Goal: Transaction & Acquisition: Book appointment/travel/reservation

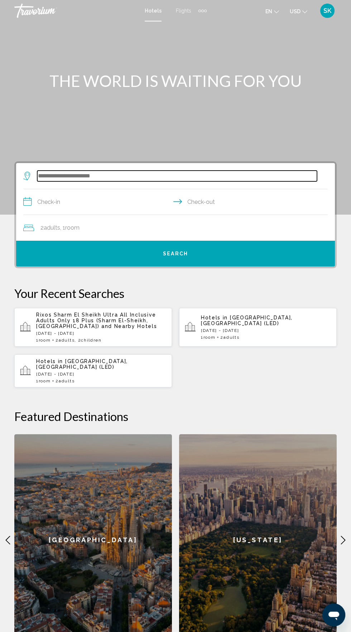
paste input "**********"
type input "**********"
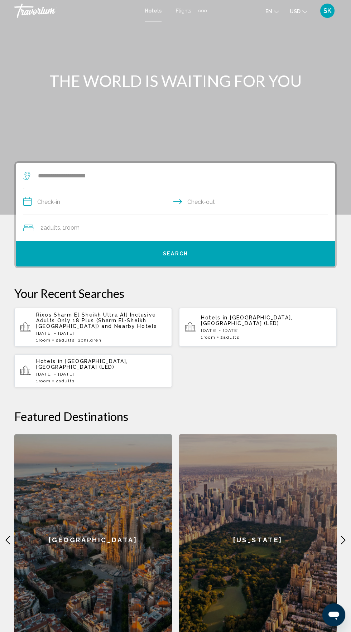
click at [101, 208] on input "**********" at bounding box center [176, 203] width 307 height 28
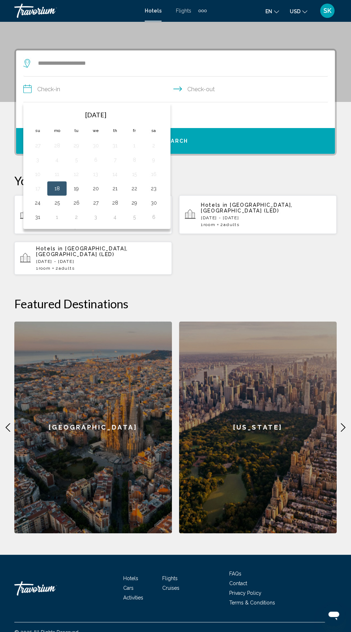
scroll to position [122, 0]
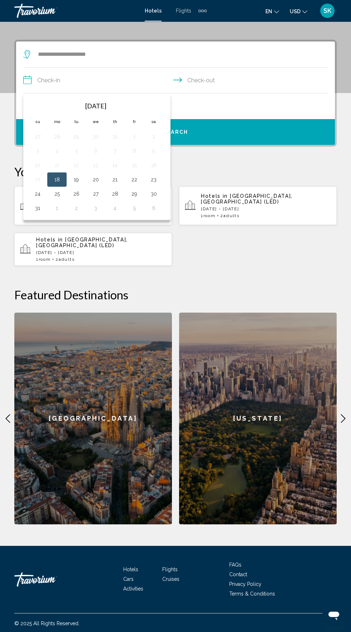
click at [93, 78] on input "**********" at bounding box center [176, 82] width 307 height 28
click at [26, 77] on input "**********" at bounding box center [176, 82] width 307 height 28
click at [101, 76] on input "**********" at bounding box center [176, 82] width 307 height 28
click at [121, 87] on input "**********" at bounding box center [176, 82] width 307 height 28
click at [93, 79] on input "**********" at bounding box center [176, 82] width 307 height 28
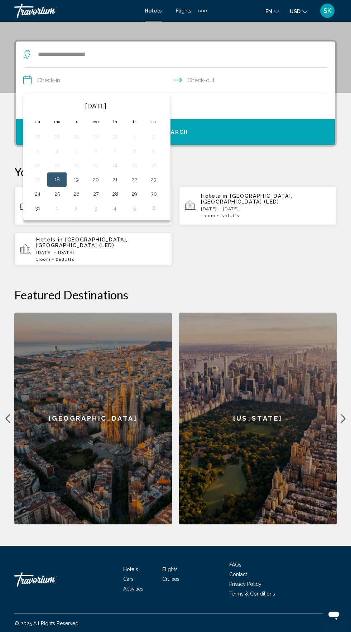
click at [248, 234] on div "Rixos Sharm El Sheikh Ultra All Inclusive Adults Only 18 Plus ([GEOGRAPHIC_DATA…" at bounding box center [175, 226] width 322 height 80
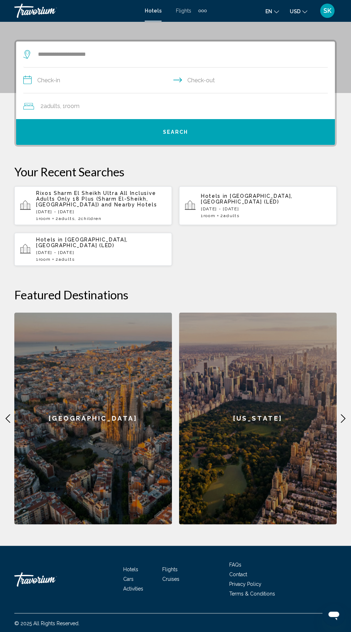
click at [24, 79] on input "**********" at bounding box center [176, 82] width 307 height 28
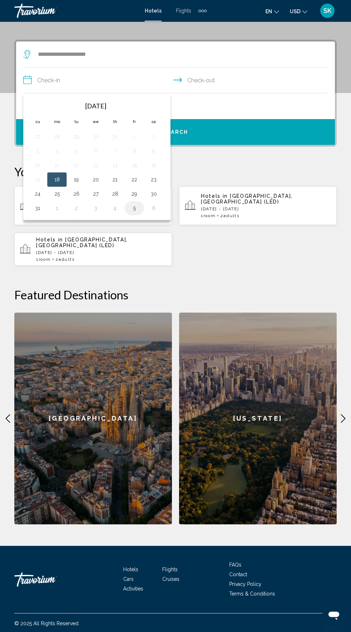
click at [133, 205] on button "5" at bounding box center [133, 208] width 11 height 10
click at [150, 209] on button "6" at bounding box center [153, 208] width 11 height 10
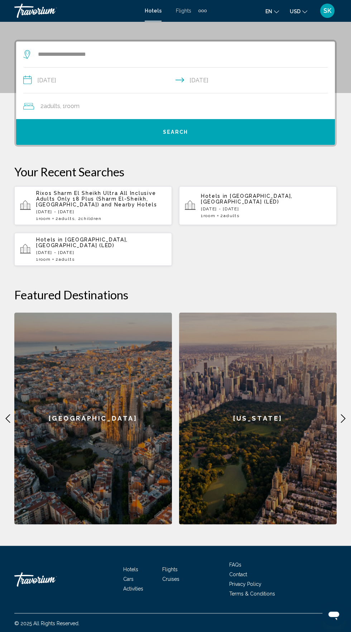
click at [117, 83] on input "**********" at bounding box center [176, 82] width 307 height 28
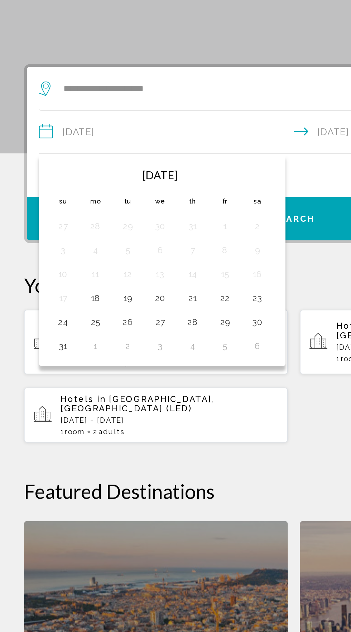
scroll to position [70, 0]
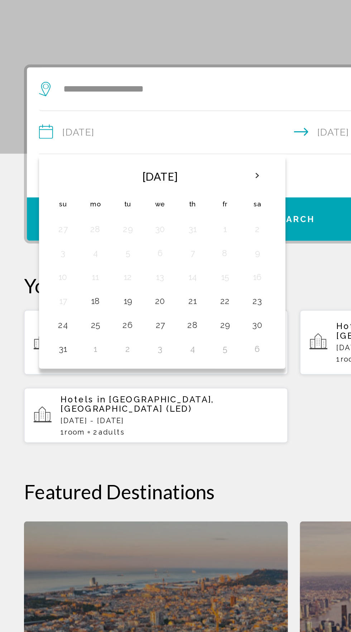
click at [25, 130] on input "**********" at bounding box center [176, 133] width 307 height 28
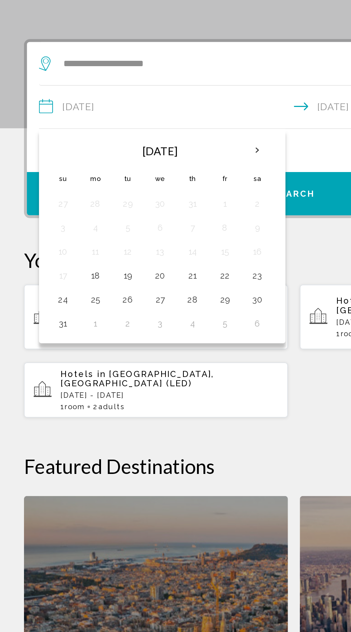
click at [191, 221] on p "Your Recent Searches" at bounding box center [175, 223] width 322 height 14
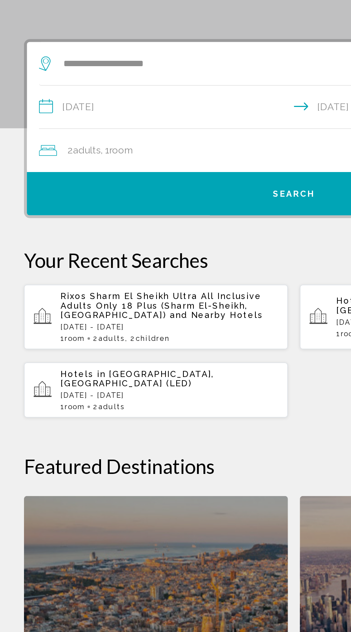
click at [97, 130] on input "**********" at bounding box center [176, 133] width 307 height 28
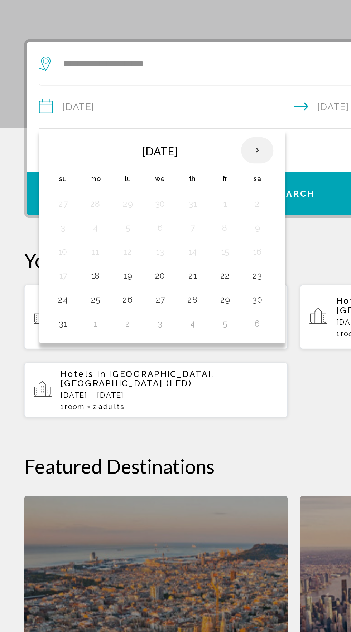
click at [153, 157] on th "Next month" at bounding box center [153, 158] width 19 height 16
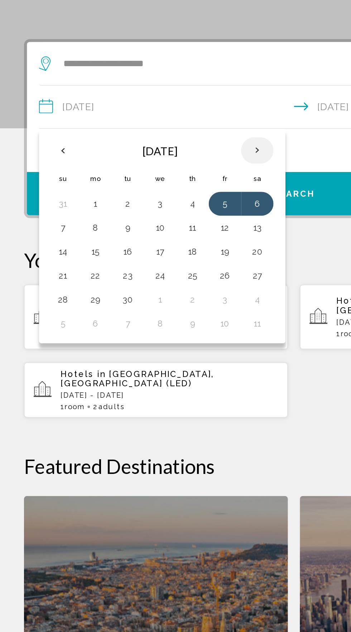
click at [148, 154] on th "Next month" at bounding box center [153, 158] width 19 height 16
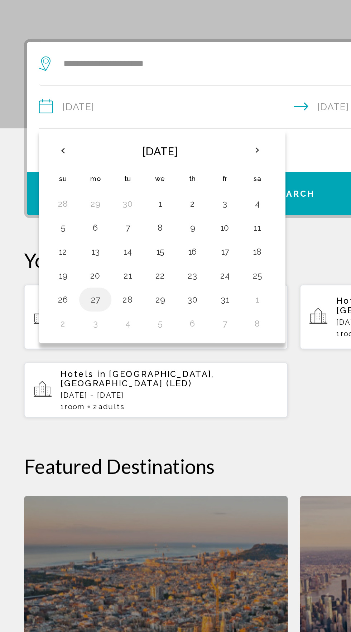
click at [60, 242] on button "27" at bounding box center [56, 246] width 11 height 10
click at [195, 132] on input "**********" at bounding box center [176, 133] width 307 height 28
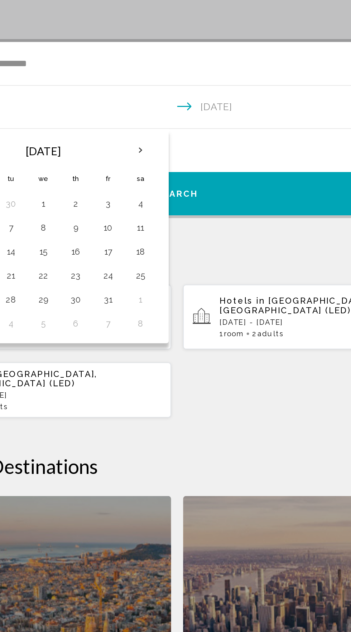
click at [239, 127] on input "**********" at bounding box center [176, 133] width 307 height 28
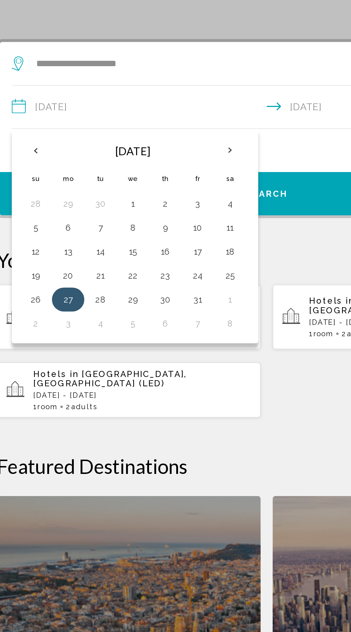
click at [57, 246] on button "27" at bounding box center [56, 246] width 11 height 10
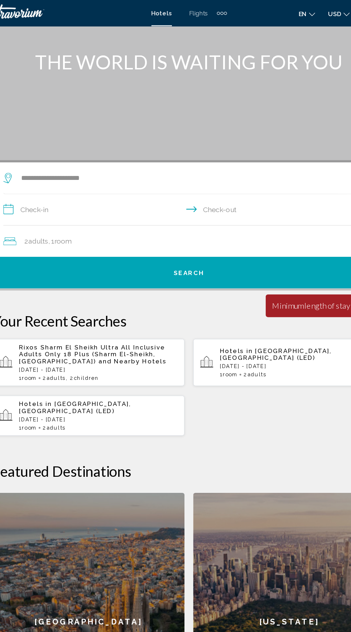
scroll to position [0, 0]
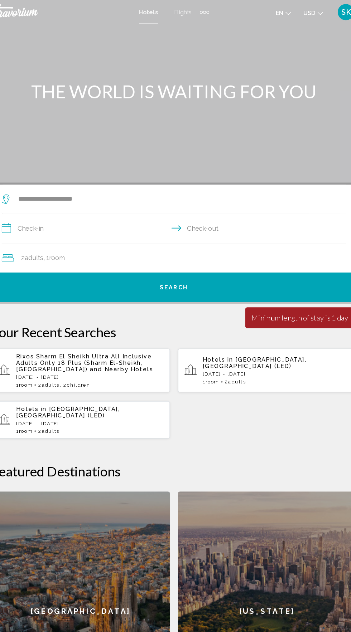
click at [65, 200] on input "**********" at bounding box center [176, 203] width 307 height 28
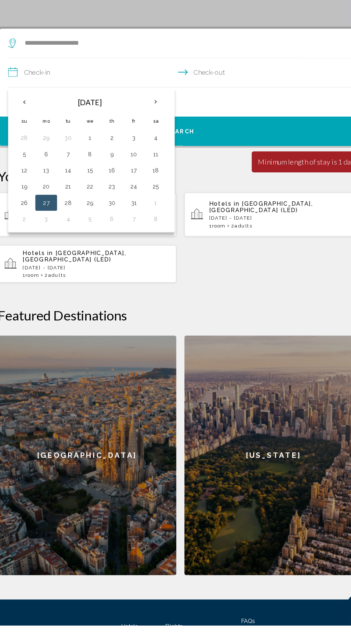
scroll to position [58, 0]
click at [58, 248] on button "20" at bounding box center [56, 244] width 11 height 10
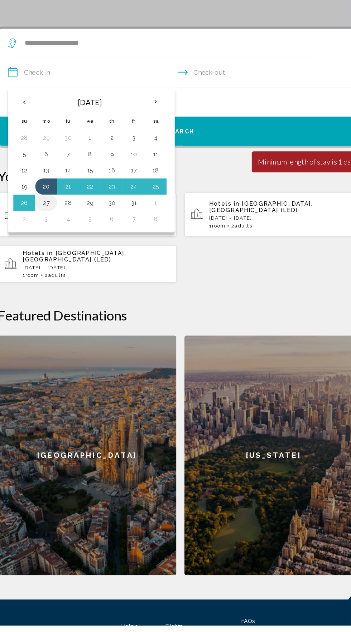
click at [55, 256] on button "27" at bounding box center [56, 259] width 11 height 10
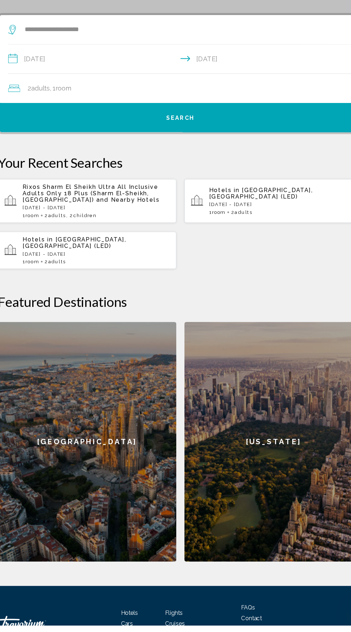
scroll to position [70, 0]
click at [56, 131] on input "**********" at bounding box center [176, 133] width 307 height 28
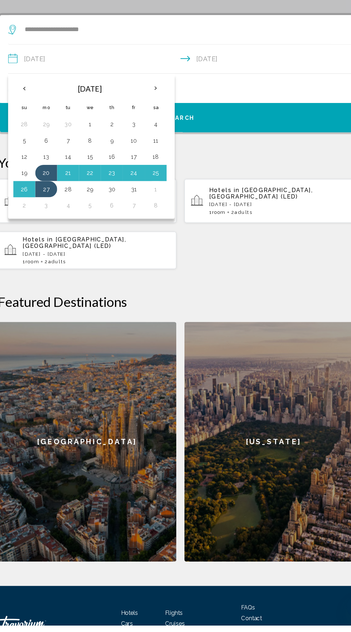
scroll to position [70, 0]
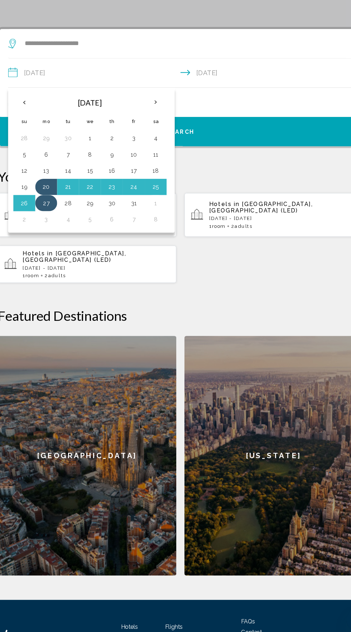
click at [56, 243] on button "27" at bounding box center [56, 247] width 11 height 10
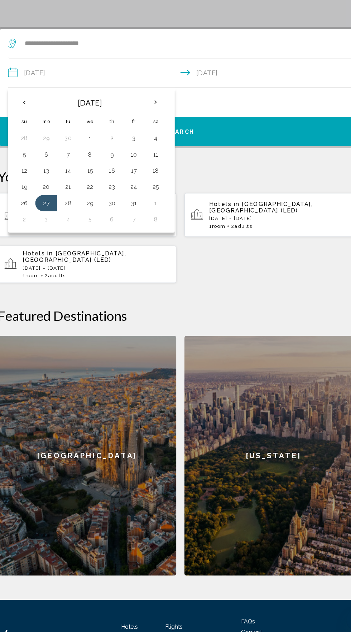
click at [322, 632] on li "Privacy Policy" at bounding box center [282, 635] width 107 height 8
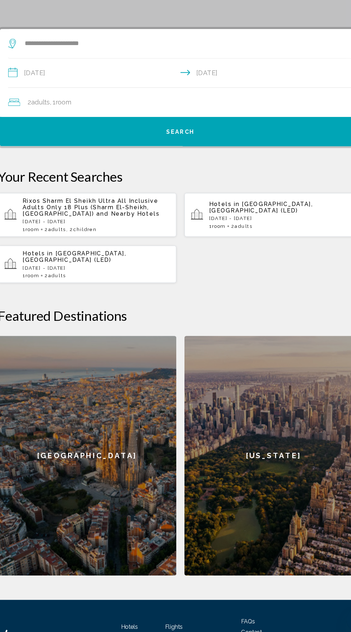
click at [82, 131] on input "**********" at bounding box center [176, 133] width 307 height 28
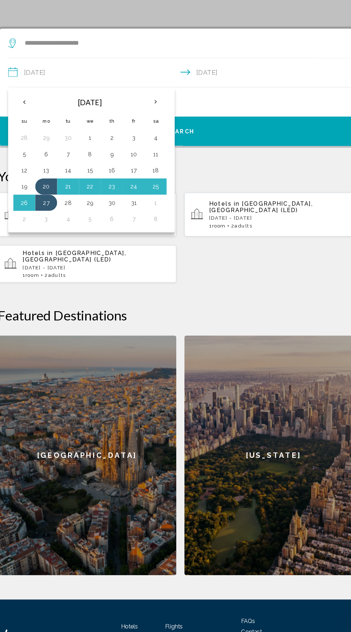
click at [350, 610] on div "Open messaging window" at bounding box center [357, 617] width 21 height 21
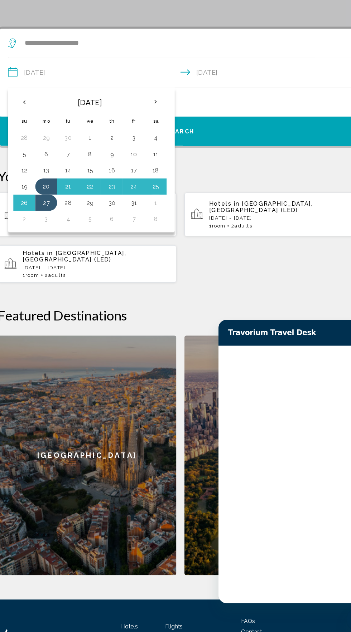
scroll to position [0, 0]
click at [53, 234] on button "20" at bounding box center [56, 233] width 11 height 10
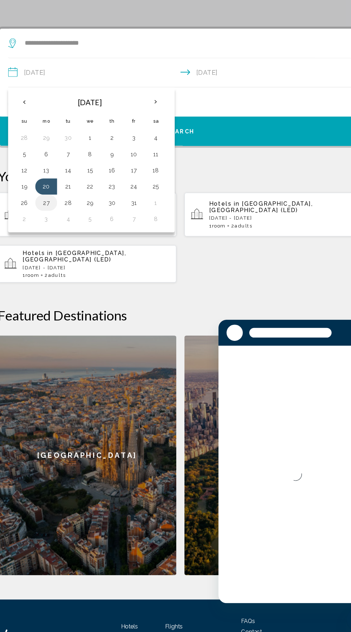
click at [52, 248] on button "27" at bounding box center [56, 247] width 11 height 10
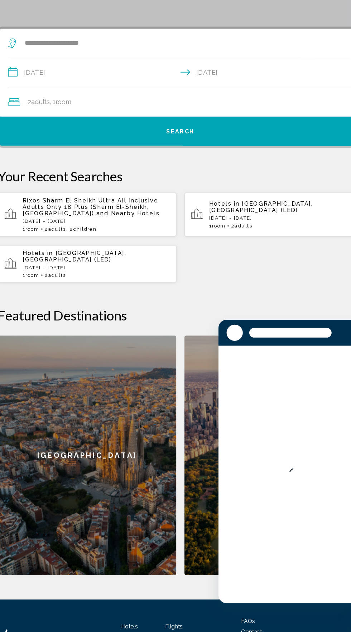
click at [44, 131] on input "**********" at bounding box center [176, 133] width 307 height 28
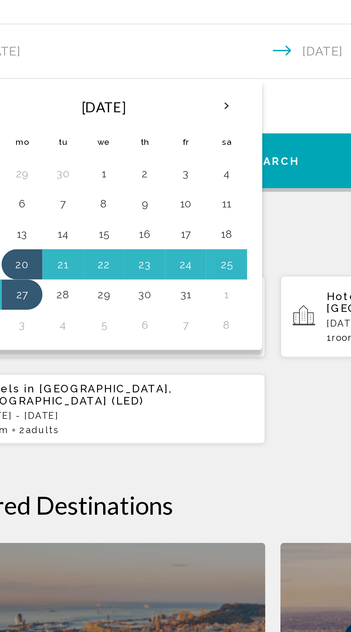
scroll to position [122, 0]
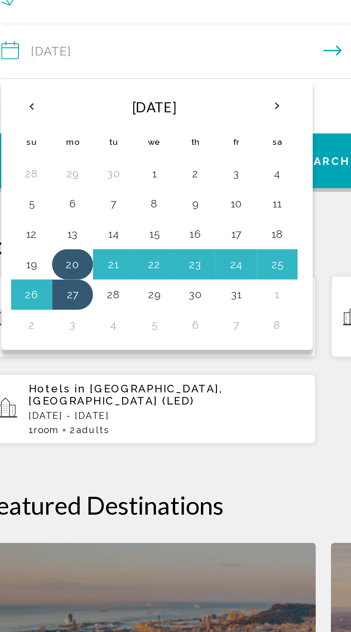
click at [54, 179] on button "20" at bounding box center [56, 181] width 11 height 10
click at [51, 176] on button "20" at bounding box center [56, 181] width 11 height 10
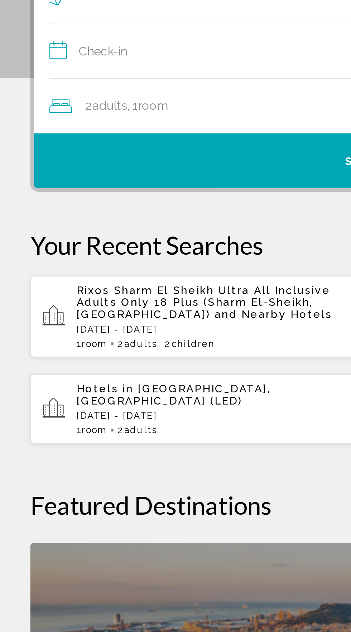
click at [40, 78] on input "**********" at bounding box center [176, 82] width 307 height 28
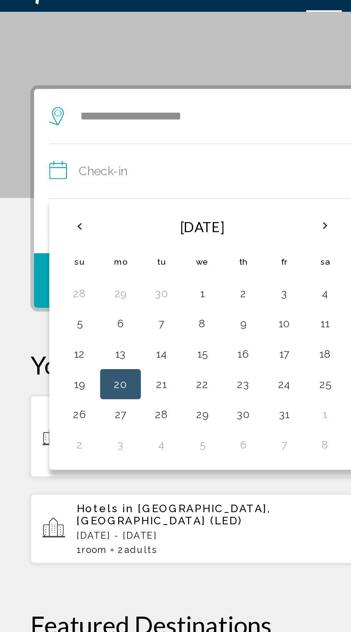
scroll to position [99, 0]
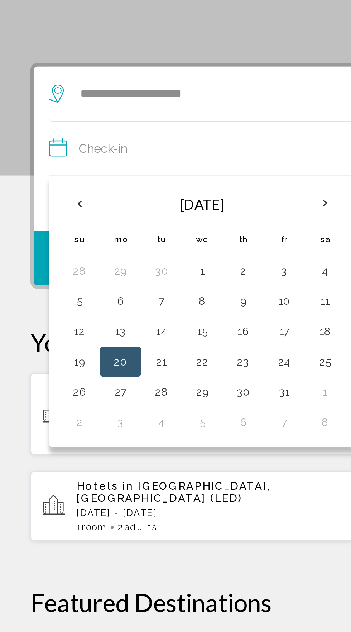
click at [54, 200] on button "20" at bounding box center [56, 204] width 11 height 10
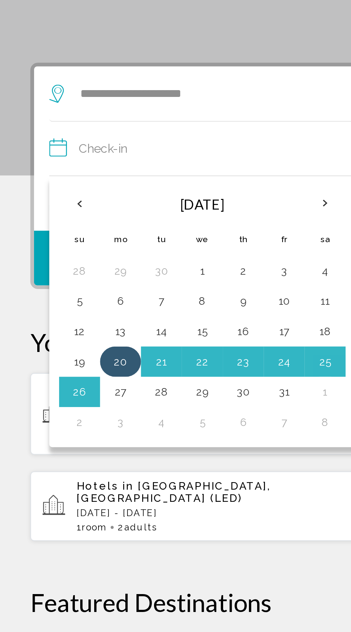
click at [57, 199] on button "20" at bounding box center [56, 204] width 11 height 10
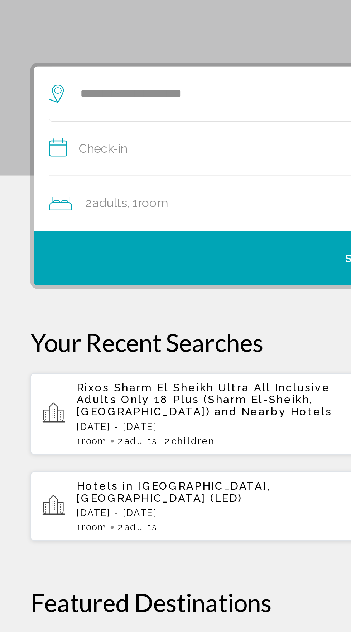
click at [47, 104] on input "**********" at bounding box center [176, 104] width 307 height 28
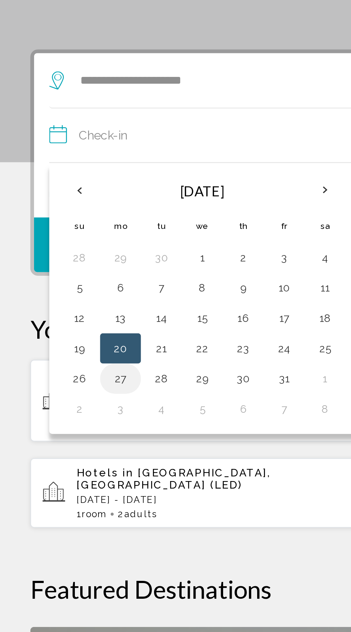
click at [55, 215] on button "27" at bounding box center [56, 218] width 11 height 10
click at [58, 213] on button "27" at bounding box center [56, 218] width 11 height 10
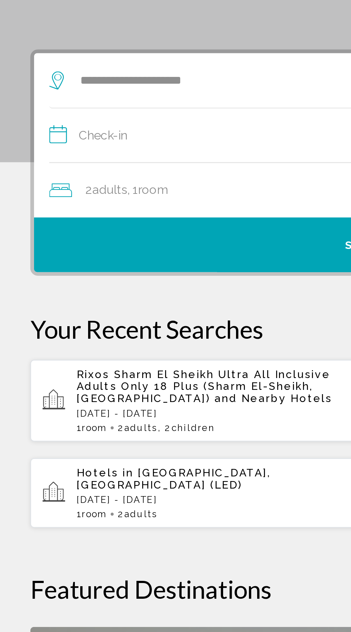
click at [67, 103] on input "**********" at bounding box center [176, 104] width 307 height 28
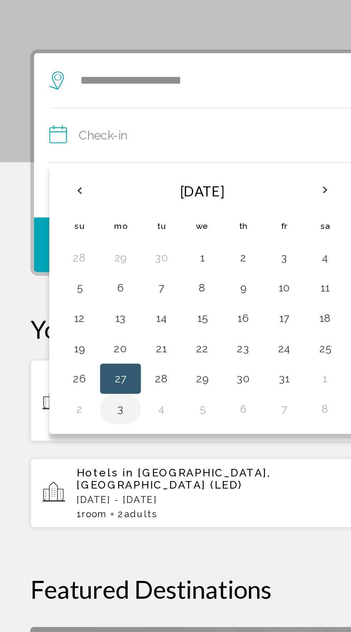
click at [57, 233] on button "3" at bounding box center [56, 232] width 11 height 10
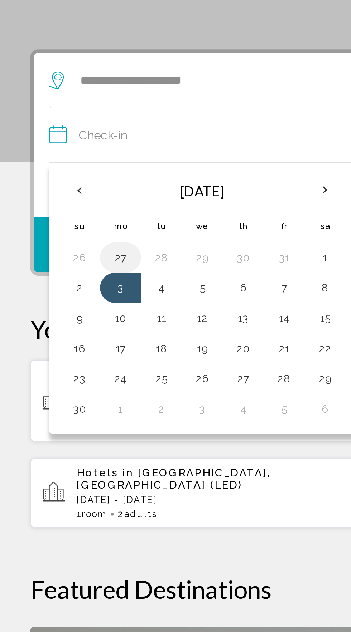
click at [55, 159] on button "27" at bounding box center [56, 161] width 11 height 10
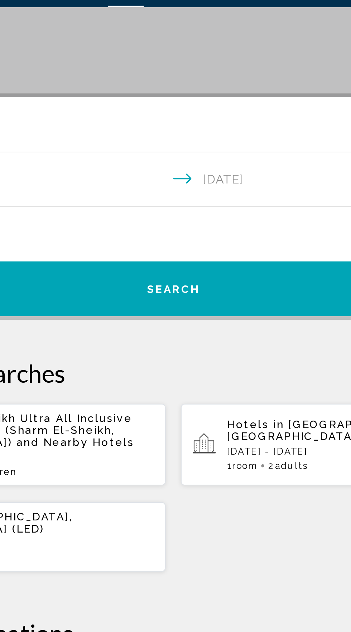
click at [205, 104] on input "**********" at bounding box center [176, 104] width 307 height 28
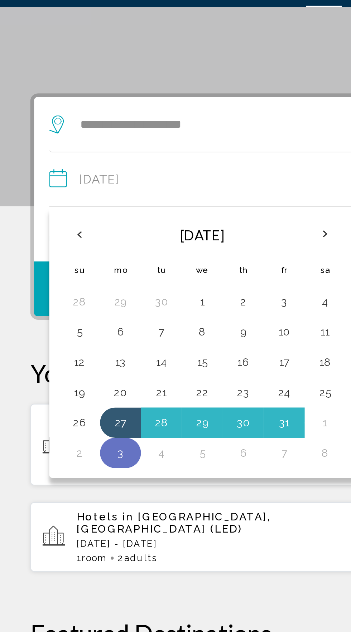
click at [54, 228] on button "3" at bounding box center [56, 232] width 11 height 10
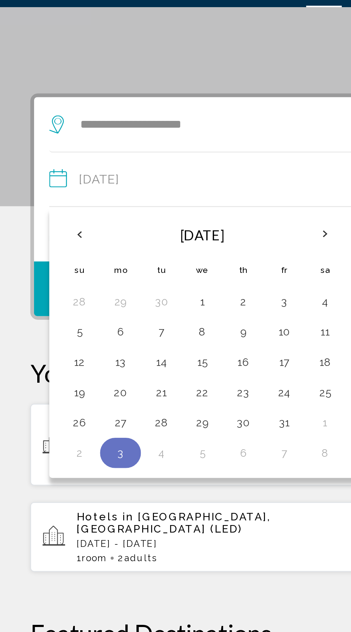
click at [54, 227] on button "3" at bounding box center [56, 232] width 11 height 10
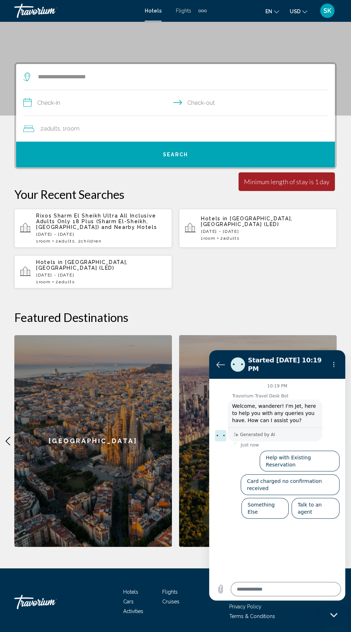
click at [72, 97] on input "**********" at bounding box center [176, 104] width 307 height 28
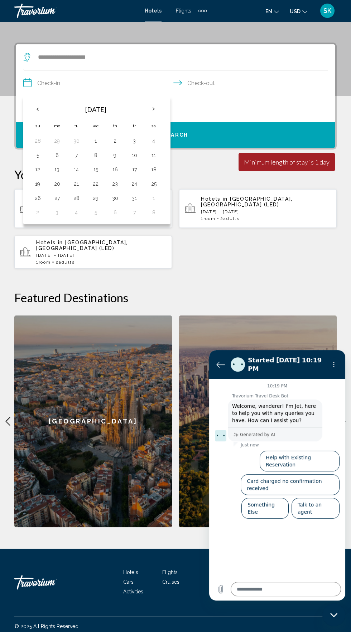
scroll to position [122, 0]
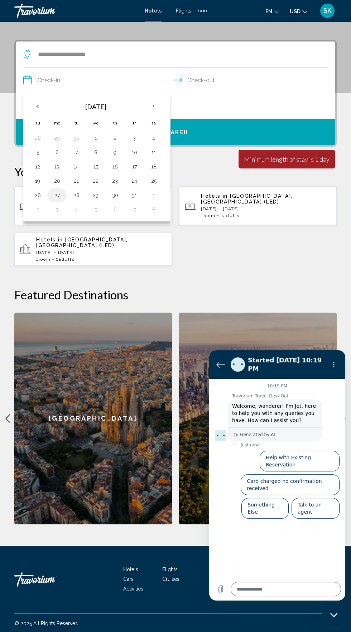
click at [56, 193] on button "27" at bounding box center [56, 195] width 11 height 10
click at [52, 210] on button "3" at bounding box center [56, 210] width 11 height 10
type input "**********"
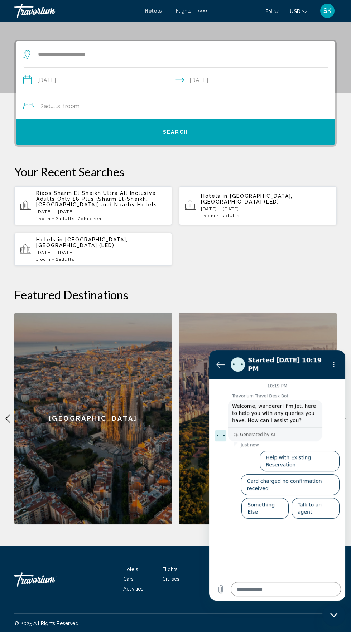
click at [189, 130] on button "Search" at bounding box center [175, 132] width 318 height 26
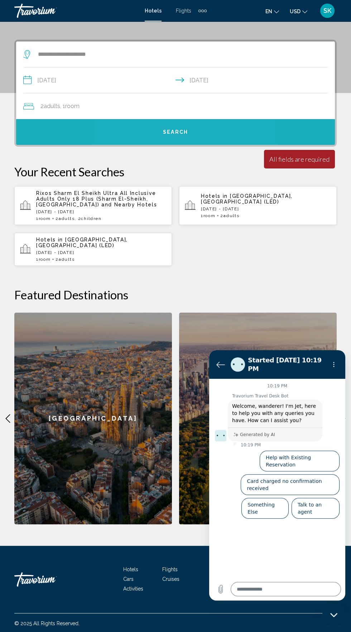
click at [169, 131] on span "Search" at bounding box center [175, 133] width 25 height 6
click at [168, 126] on button "Search" at bounding box center [175, 132] width 318 height 26
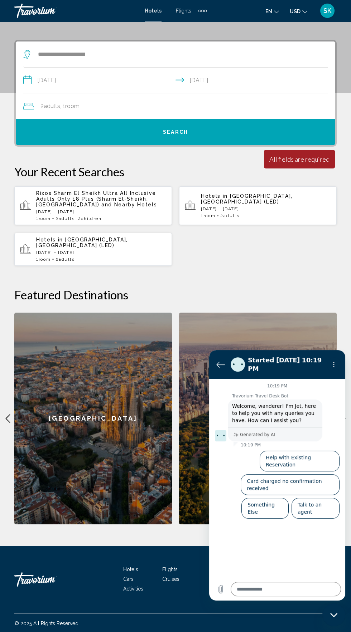
click at [55, 101] on div "2 Adult Adults , 1 Room rooms" at bounding box center [178, 106] width 311 height 26
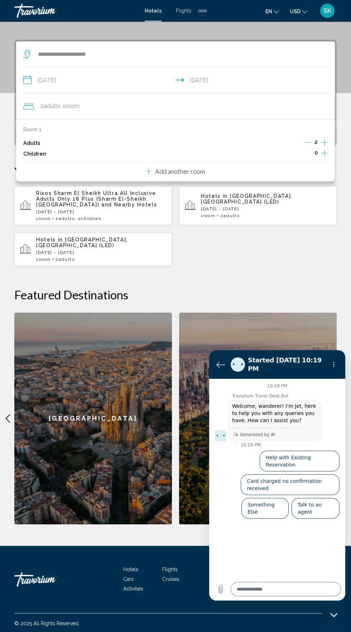
click at [26, 138] on div "Adults 2" at bounding box center [175, 143] width 304 height 11
click at [43, 106] on span "2 Adult Adults" at bounding box center [50, 106] width 20 height 10
click at [195, 76] on input "**********" at bounding box center [176, 82] width 307 height 28
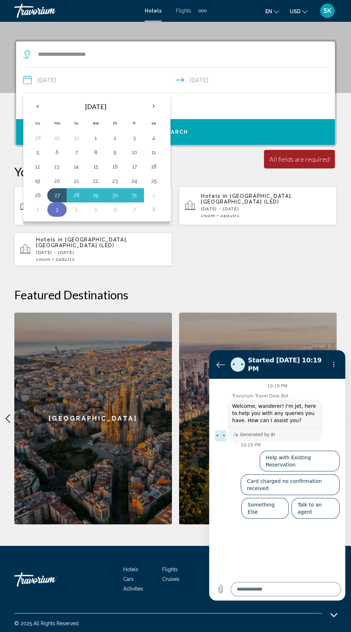
click at [55, 209] on button "3" at bounding box center [56, 210] width 11 height 10
click at [212, 259] on div "Rixos Sharm El Sheikh Ultra All Inclusive Adults Only 18 Plus ([GEOGRAPHIC_DATA…" at bounding box center [175, 226] width 322 height 80
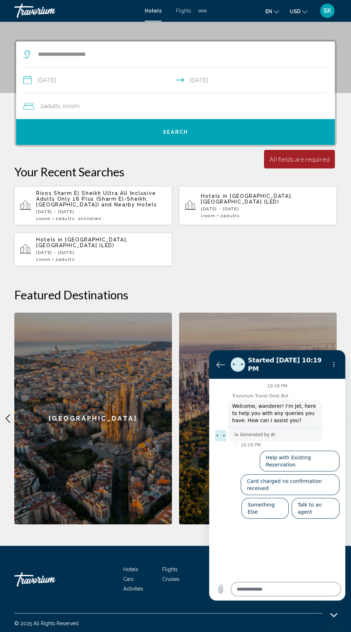
click at [281, 154] on div "Minimum length of stay is 1 day All fields are required Children ages are requi…" at bounding box center [299, 159] width 71 height 19
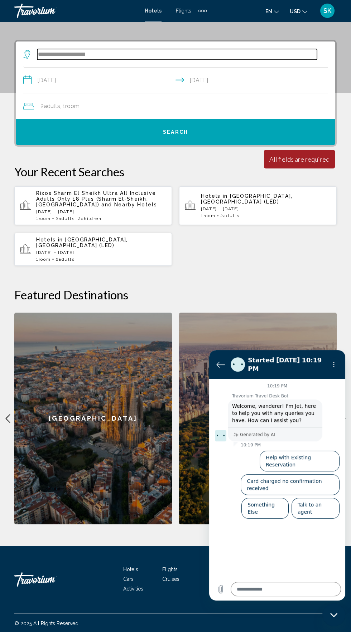
click at [63, 52] on input "**********" at bounding box center [176, 54] width 279 height 11
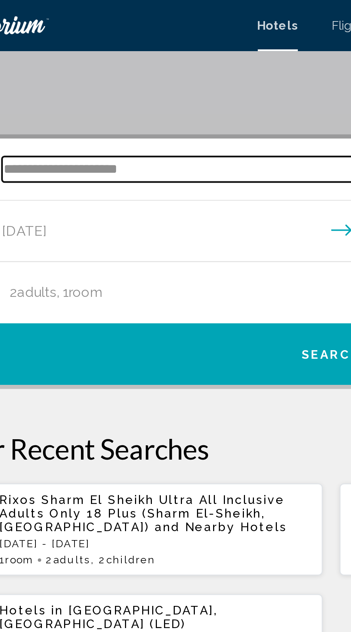
scroll to position [104, 0]
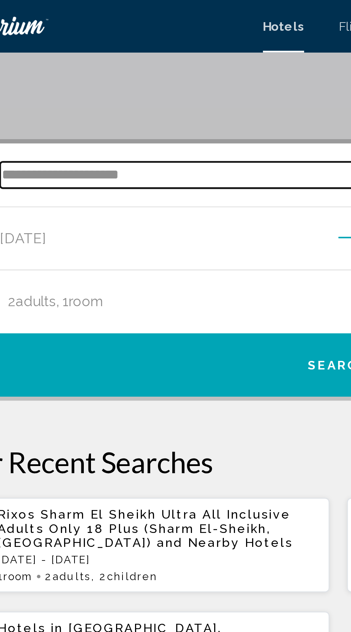
click at [146, 73] on input "**********" at bounding box center [176, 71] width 279 height 11
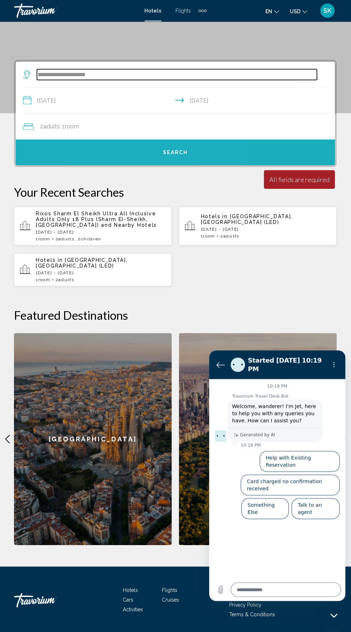
scroll to position [100, 0]
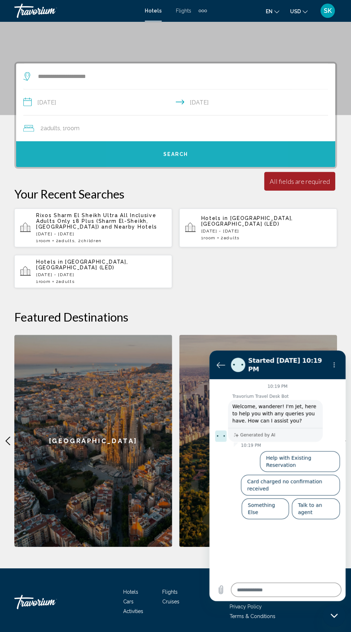
click at [199, 146] on button "Search" at bounding box center [175, 154] width 318 height 26
click at [183, 147] on button "Search" at bounding box center [175, 154] width 318 height 26
click at [179, 153] on span "Search" at bounding box center [175, 154] width 25 height 6
click at [190, 148] on button "Search" at bounding box center [175, 154] width 318 height 26
click at [195, 143] on button "Search" at bounding box center [175, 154] width 318 height 26
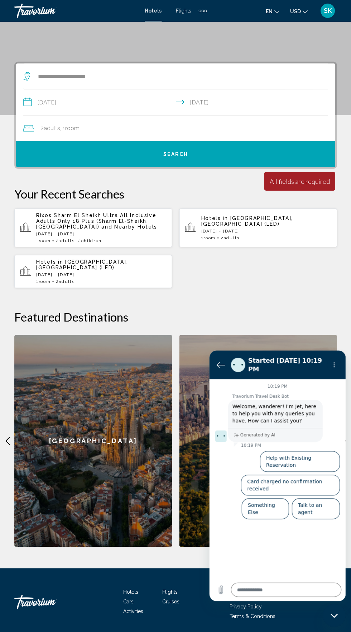
click at [197, 140] on div "2 Adult Adults , 1 Room rooms" at bounding box center [178, 128] width 311 height 26
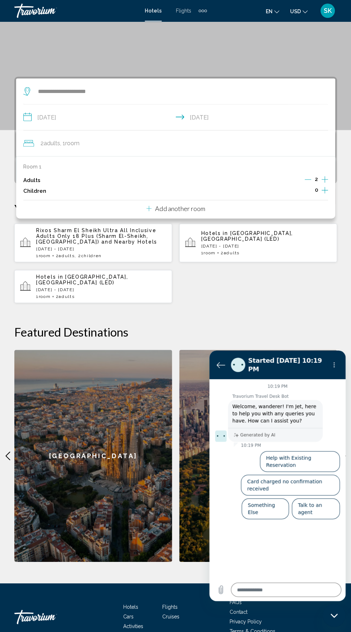
scroll to position [92, 0]
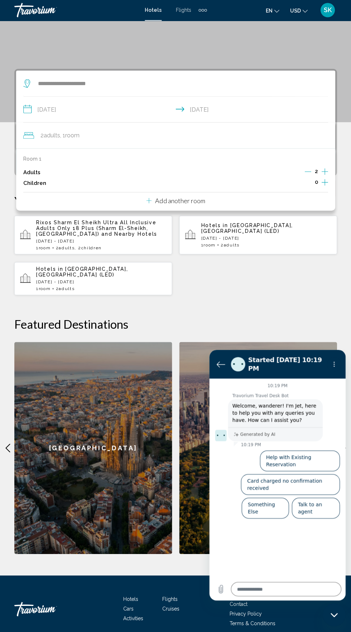
click at [32, 158] on p "Room 1" at bounding box center [32, 159] width 18 height 6
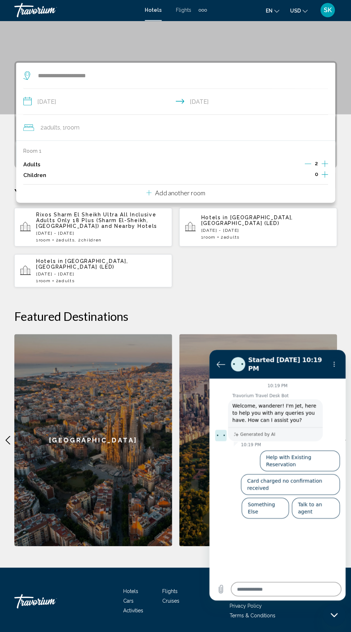
scroll to position [122, 0]
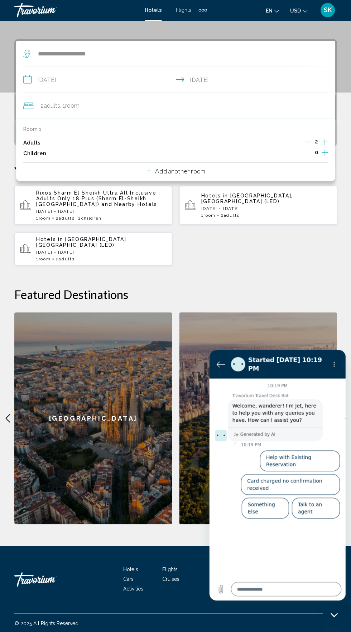
click at [192, 173] on p "Add another room" at bounding box center [180, 171] width 50 height 8
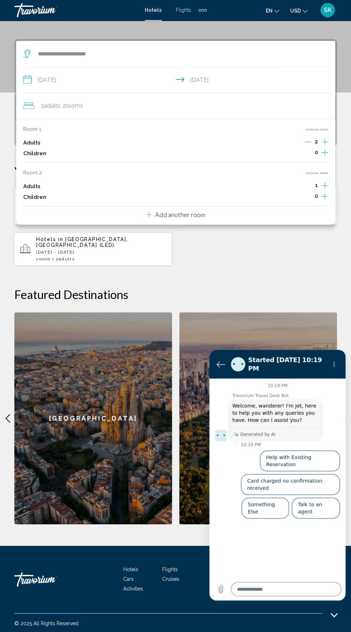
click at [172, 128] on div "Room 1 remove room" at bounding box center [175, 130] width 304 height 6
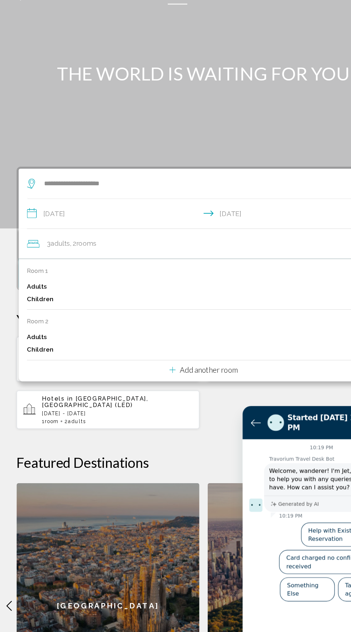
scroll to position [3, 0]
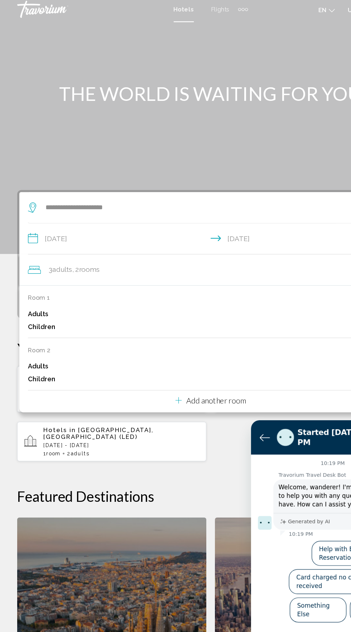
click at [29, 298] on div "Room 2 remove room Adults 1 Children 0" at bounding box center [175, 305] width 304 height 33
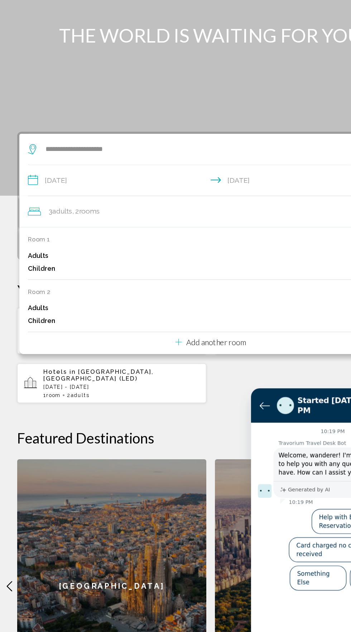
scroll to position [33, 0]
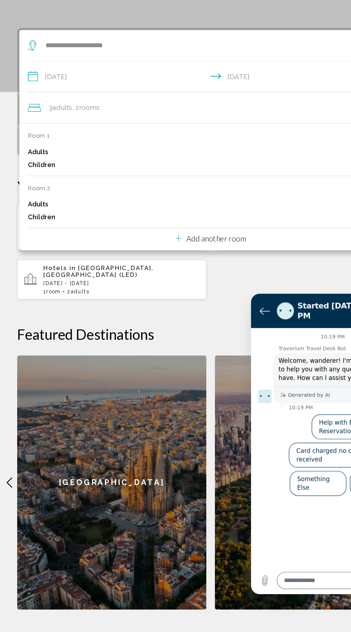
click at [124, 225] on div "Room 1 remove room Adults 2 Children 0" at bounding box center [175, 234] width 304 height 36
click at [138, 193] on div "3 Adult Adults , 2 Room rooms" at bounding box center [178, 195] width 311 height 10
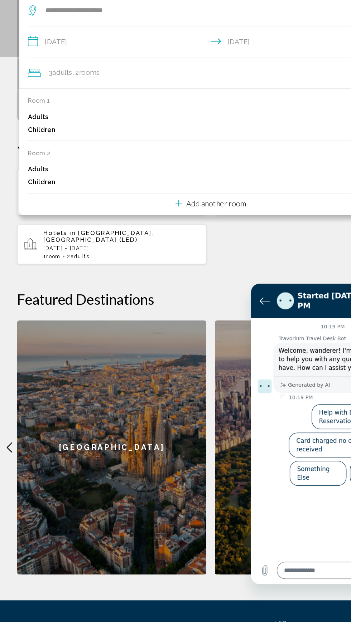
scroll to position [54, 0]
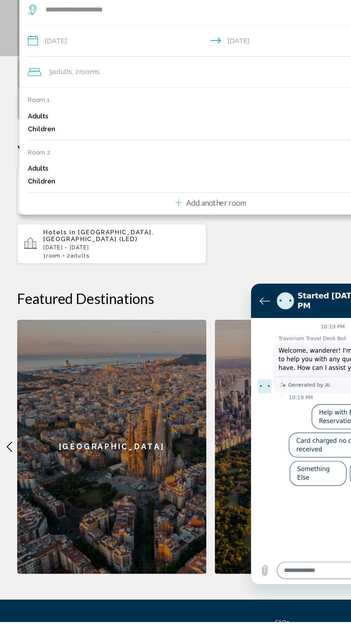
click at [205, 258] on div "Adults 1" at bounding box center [175, 254] width 304 height 11
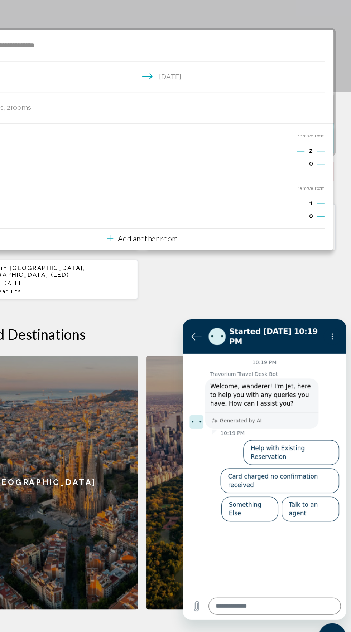
click at [322, 214] on icon "Increment adults" at bounding box center [324, 210] width 6 height 9
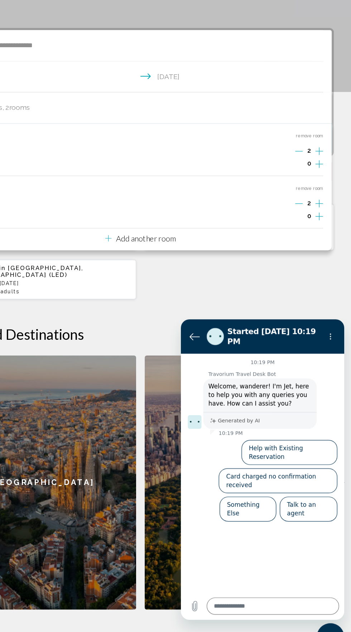
click at [305, 253] on icon "Decrement adults" at bounding box center [307, 253] width 6 height 6
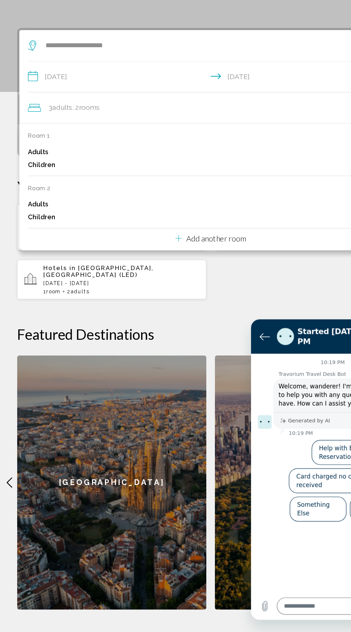
click at [31, 251] on p "Adults" at bounding box center [31, 254] width 17 height 6
click at [211, 329] on div "Rixos Sharm El Sheikh Ultra All Inclusive Adults Only 18 Plus ([GEOGRAPHIC_DATA…" at bounding box center [175, 294] width 322 height 80
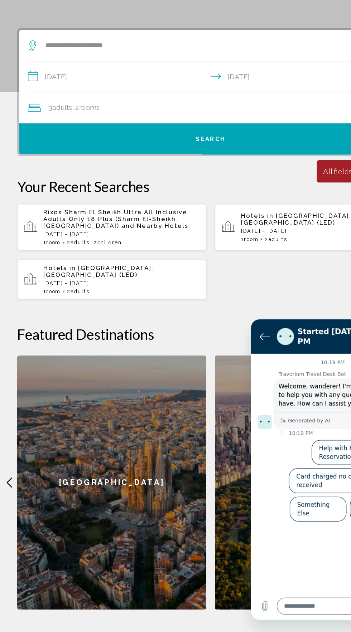
click at [78, 171] on span "rooms" at bounding box center [74, 173] width 17 height 7
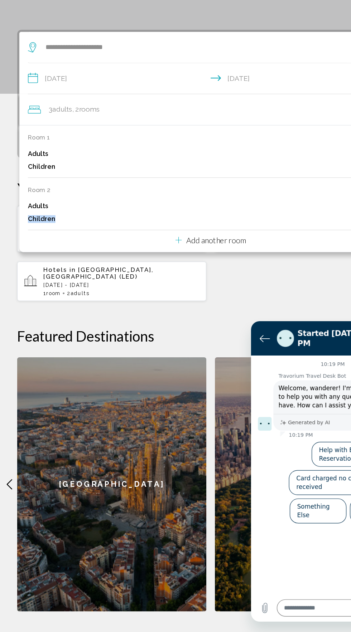
click at [127, 251] on div "Adults 1" at bounding box center [175, 254] width 304 height 11
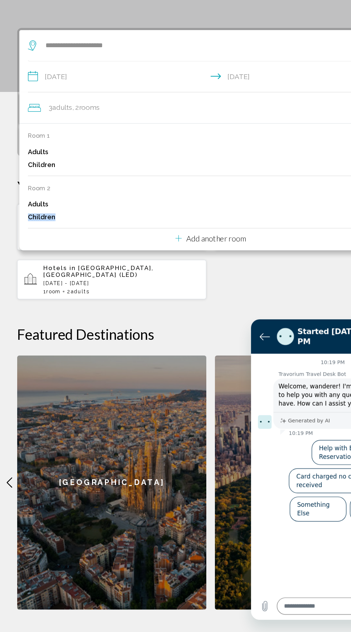
click at [155, 260] on div "Children 0" at bounding box center [175, 265] width 304 height 11
click at [234, 338] on div "**********" at bounding box center [175, 351] width 351 height 488
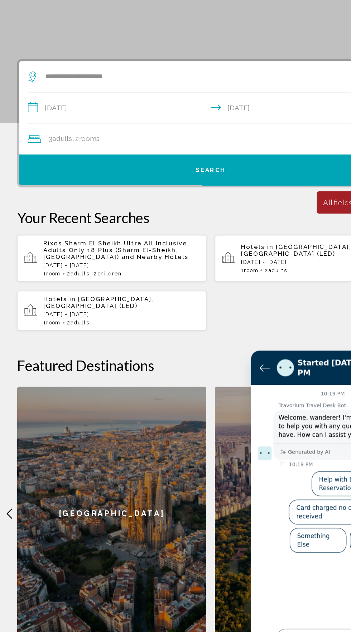
click at [50, 171] on span "Adults" at bounding box center [52, 173] width 16 height 7
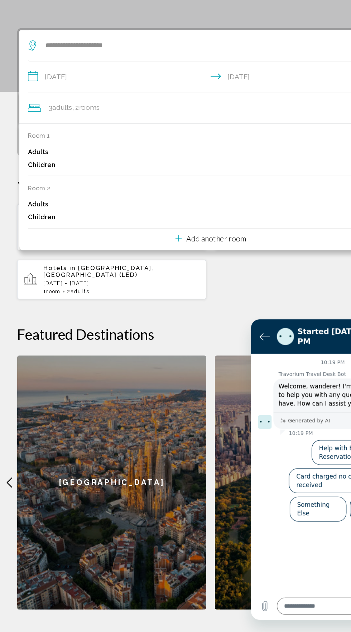
click at [31, 210] on p "Adults" at bounding box center [31, 211] width 17 height 6
click at [43, 204] on div "Room 1 remove room Adults 2 Children 0" at bounding box center [175, 212] width 304 height 36
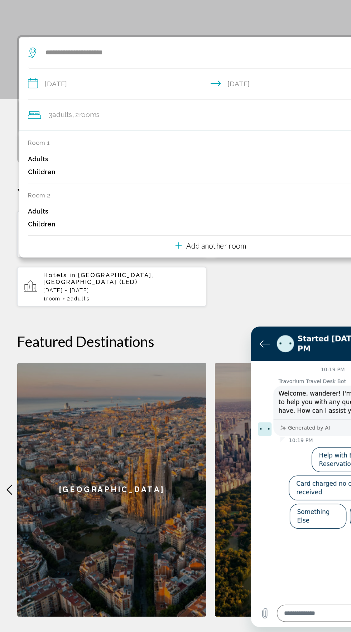
click at [112, 216] on div "Children 0" at bounding box center [175, 221] width 304 height 11
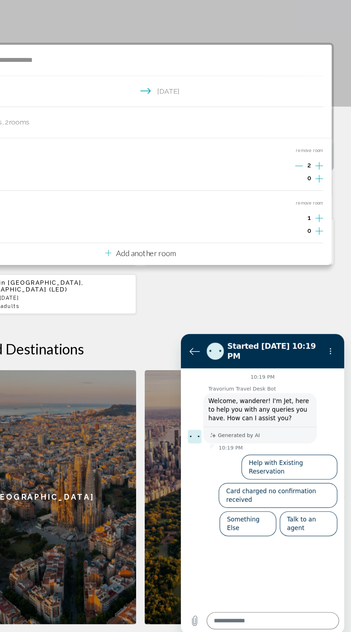
click at [308, 239] on button "remove room" at bounding box center [316, 241] width 23 height 5
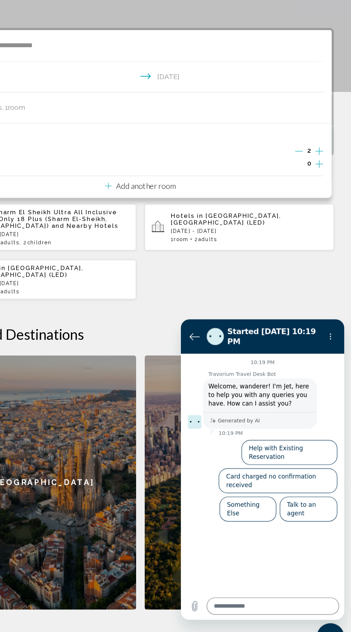
click at [222, 312] on div "Rixos Sharm El Sheikh Ultra All Inclusive Adults Only 18 Plus ([GEOGRAPHIC_DATA…" at bounding box center [175, 294] width 322 height 80
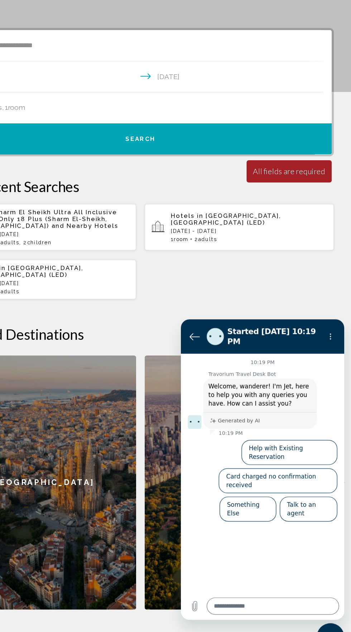
click at [307, 231] on div "Minimum length of stay is 1 day All fields are required Children ages are requi…" at bounding box center [299, 227] width 71 height 19
click at [299, 225] on div "All fields are required" at bounding box center [299, 227] width 60 height 8
click at [303, 226] on div "All fields are required" at bounding box center [299, 227] width 60 height 8
click at [299, 233] on div "Minimum length of stay is 1 day All fields are required Children ages are requi…" at bounding box center [299, 227] width 71 height 19
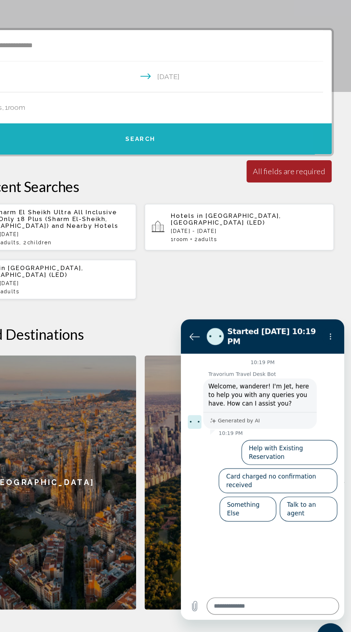
click at [190, 197] on button "Search" at bounding box center [175, 200] width 318 height 26
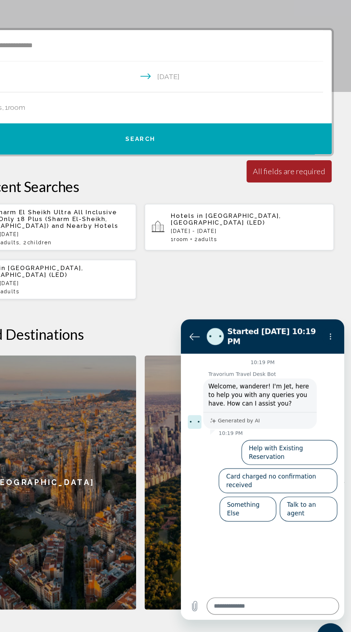
click at [194, 197] on button "Search" at bounding box center [175, 200] width 318 height 26
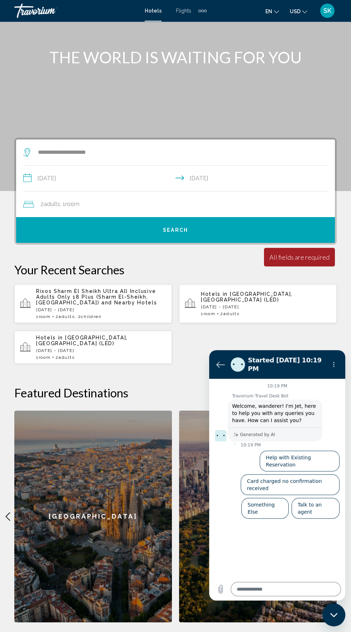
scroll to position [21, 0]
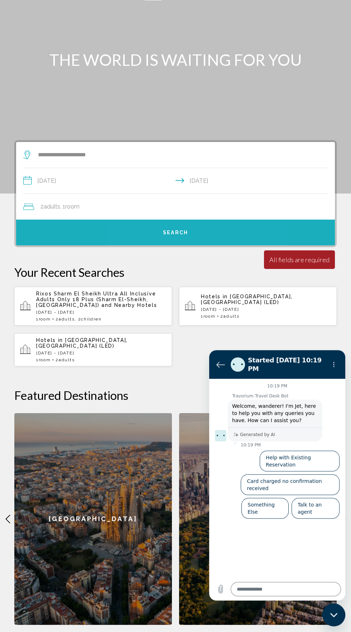
click at [192, 222] on button "Search" at bounding box center [175, 233] width 318 height 26
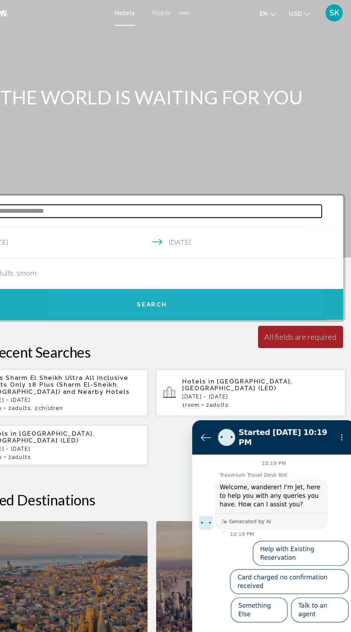
click at [212, 179] on input "**********" at bounding box center [176, 176] width 279 height 11
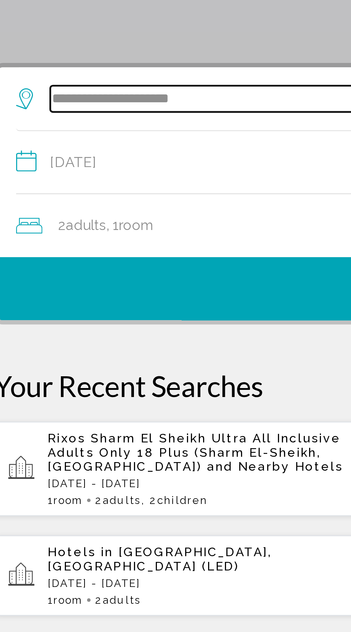
scroll to position [24, 0]
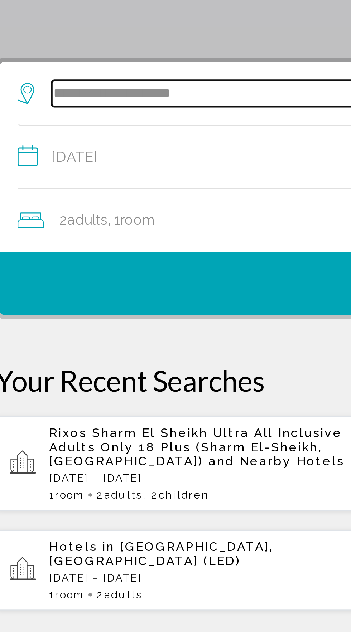
click at [132, 152] on input "**********" at bounding box center [176, 152] width 279 height 11
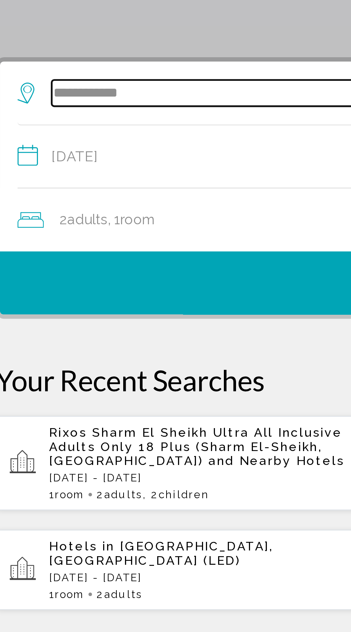
type input "*****"
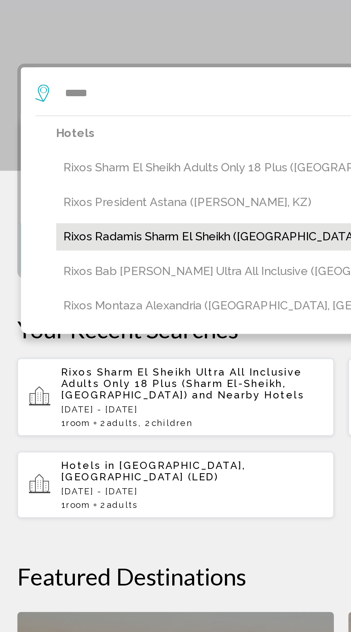
click at [102, 224] on button "Rixos Radamis Sharm El Sheikh ([GEOGRAPHIC_DATA], [GEOGRAPHIC_DATA])" at bounding box center [181, 224] width 294 height 14
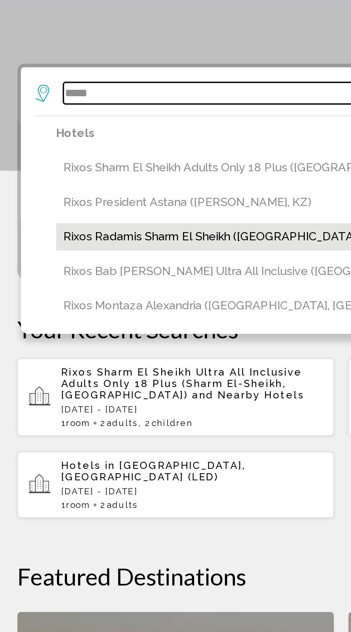
type input "**********"
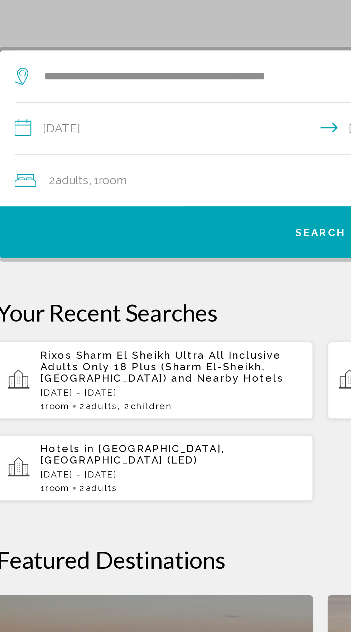
click at [164, 229] on span "Search" at bounding box center [175, 230] width 25 height 6
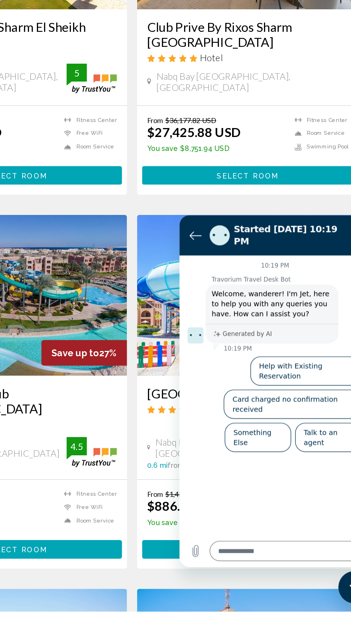
scroll to position [0, 0]
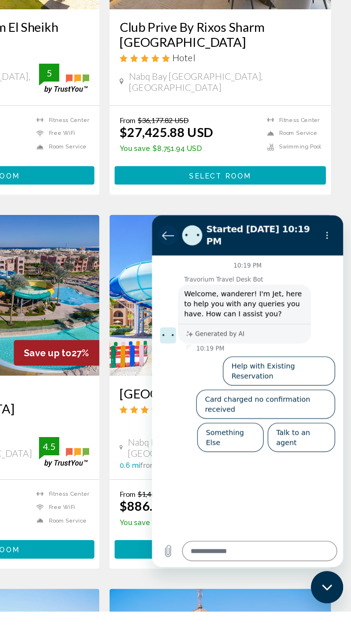
click at [164, 227] on icon "Back to the conversation list" at bounding box center [163, 229] width 9 height 9
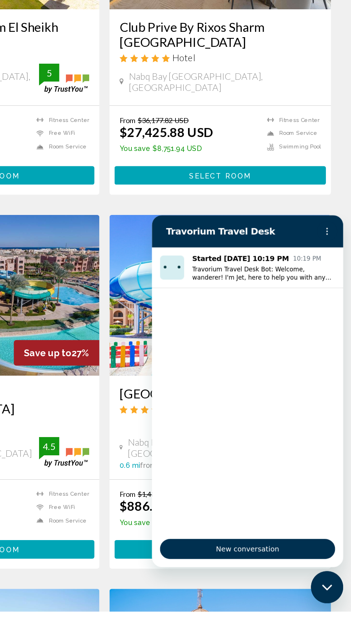
click at [321, 579] on div "Close messaging window" at bounding box center [321, 582] width 21 height 21
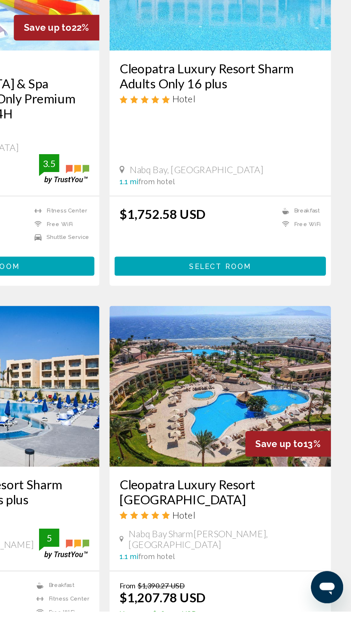
scroll to position [1039, 0]
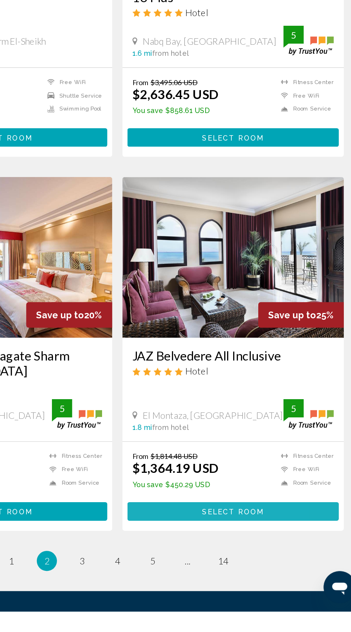
scroll to position [1086, 0]
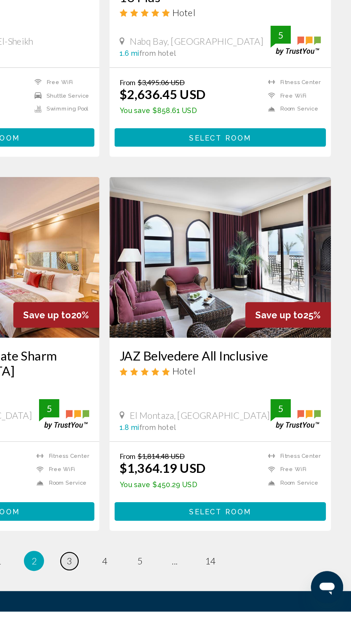
click at [150, 595] on span "3" at bounding box center [150, 596] width 4 height 8
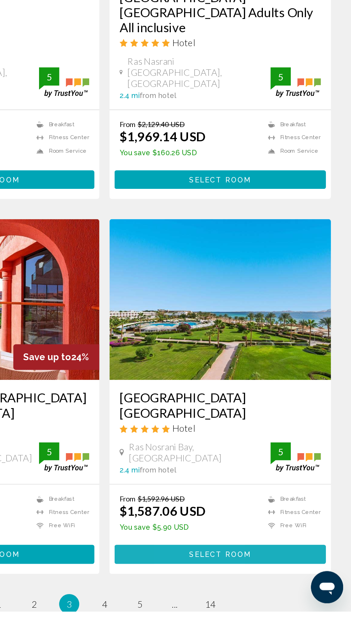
scroll to position [1074, 0]
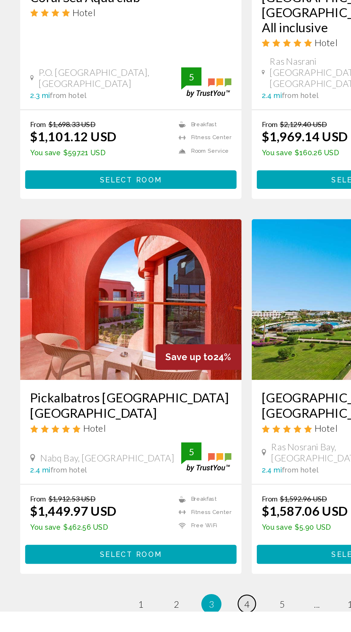
click at [175, 623] on span "4" at bounding box center [176, 627] width 4 height 8
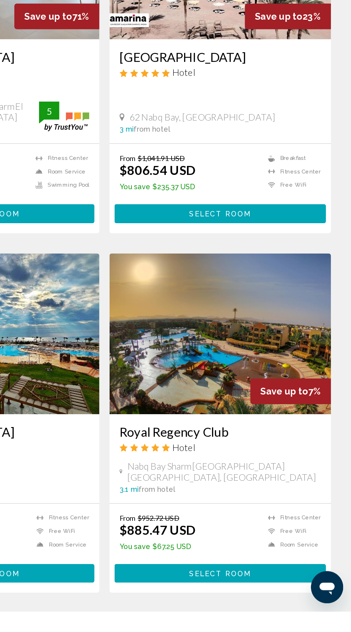
scroll to position [1052, 0]
click at [200, 632] on span "5" at bounding box center [201, 640] width 4 height 8
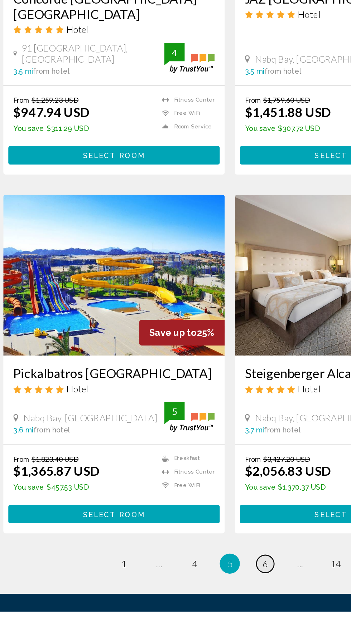
scroll to position [1109, 0]
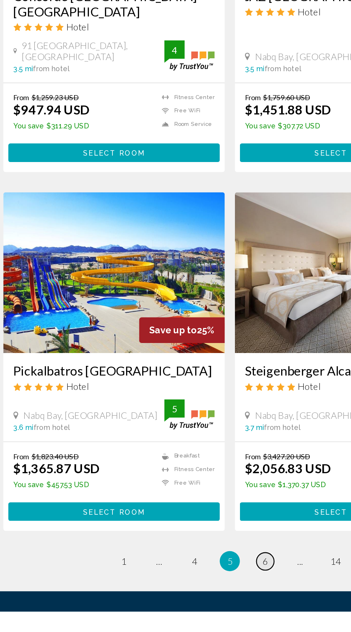
click at [196, 601] on link "page 6" at bounding box center [200, 596] width 13 height 13
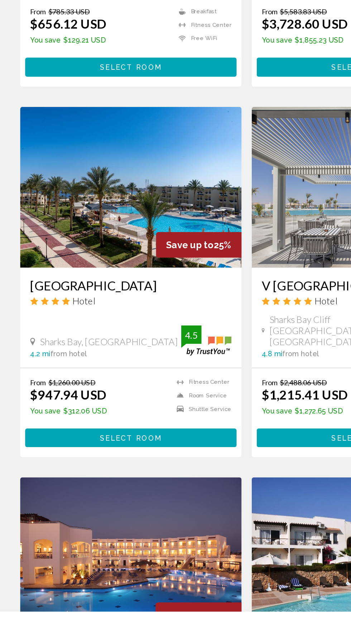
scroll to position [1065, 0]
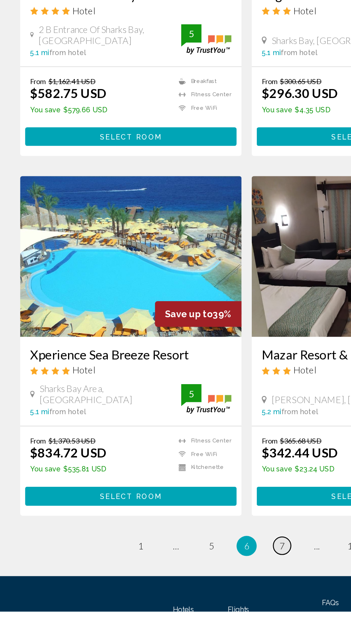
click at [200, 582] on span "7" at bounding box center [201, 586] width 4 height 8
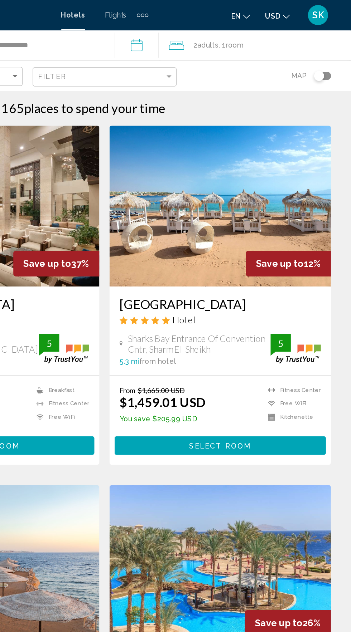
click at [250, 238] on span "Sharks Bay Entrance Of Convention Cntr, Sharm El-Sheikh" at bounding box center [243, 245] width 102 height 16
click at [252, 216] on h3 "[GEOGRAPHIC_DATA]" at bounding box center [257, 216] width 143 height 11
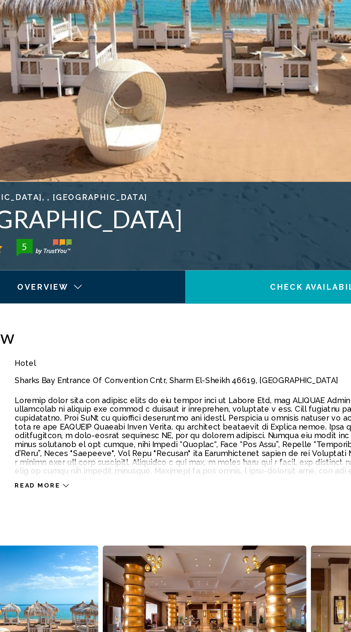
scroll to position [3, 0]
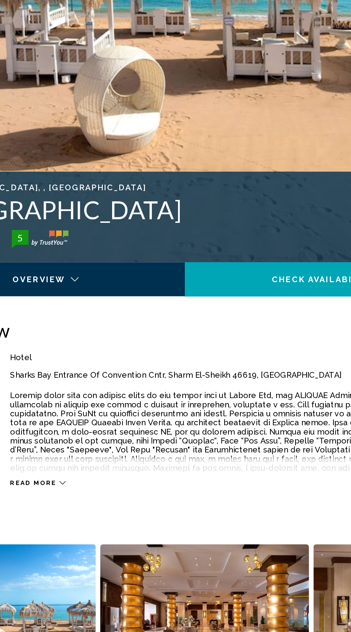
click at [91, 496] on div "Read more" at bounding box center [82, 498] width 35 height 5
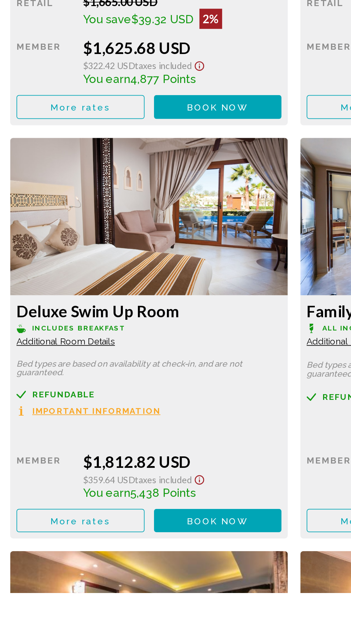
scroll to position [1405, 0]
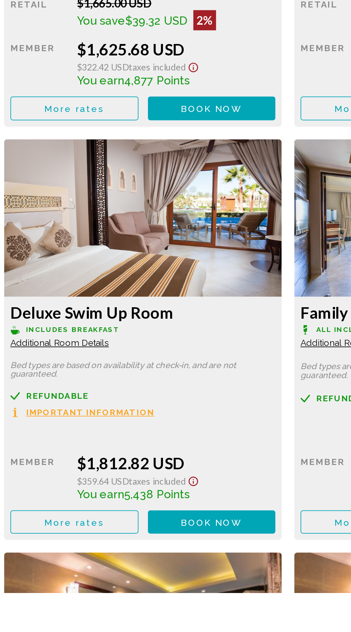
click at [151, 117] on div "Retail $0.00 when you redeem Member $1,812.82 USD $359.64 USD Taxes included Yo…" at bounding box center [93, 82] width 150 height 70
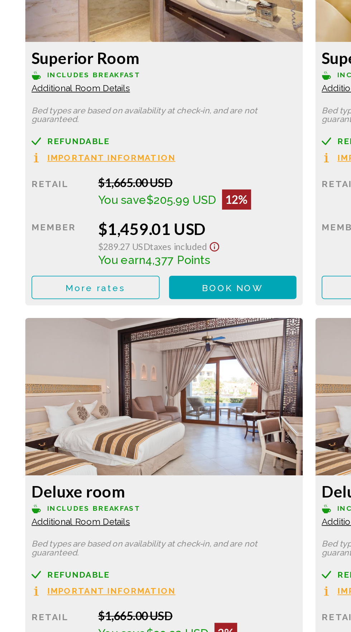
scroll to position [1151, 0]
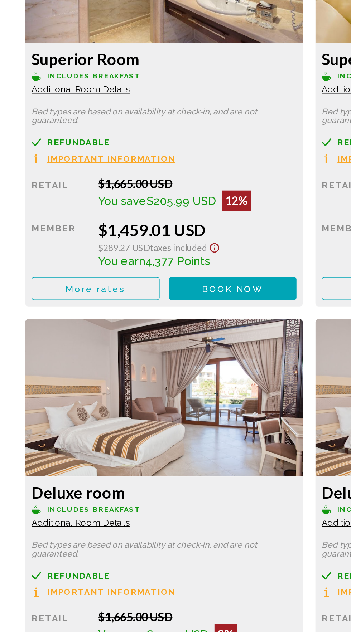
click at [54, 251] on span "Additional Room Details" at bounding box center [46, 252] width 56 height 6
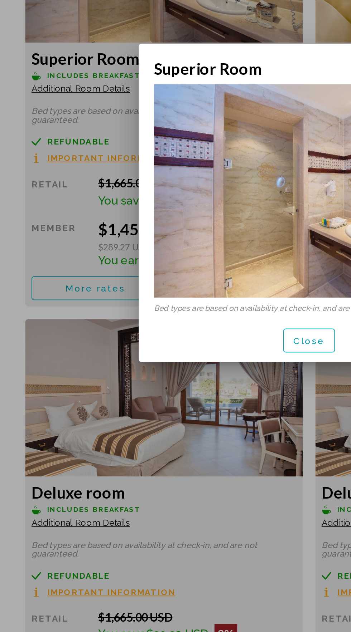
scroll to position [0, 0]
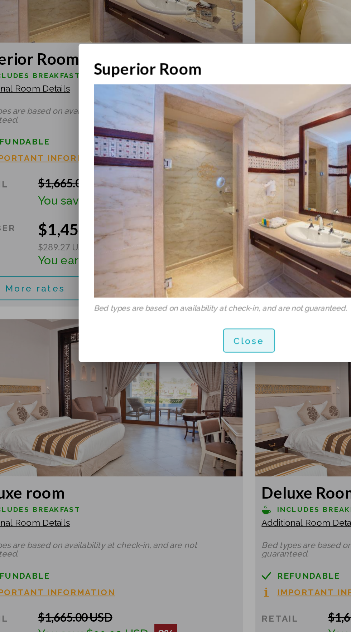
click at [175, 392] on span "Close" at bounding box center [175, 395] width 18 height 6
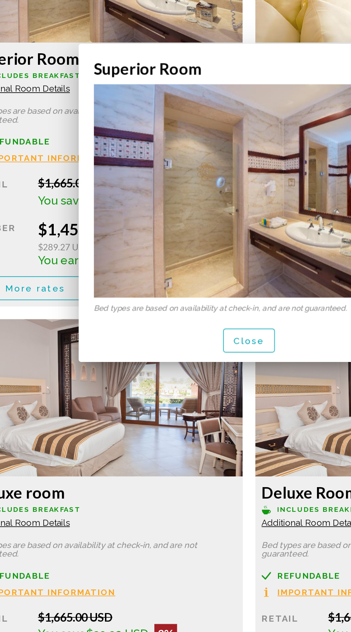
scroll to position [1151, 0]
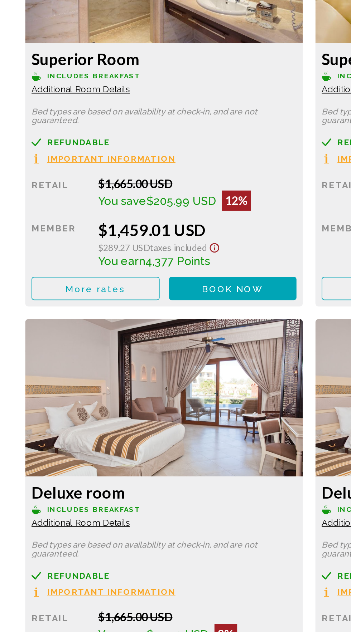
click at [78, 292] on span "Important Information" at bounding box center [63, 291] width 73 height 5
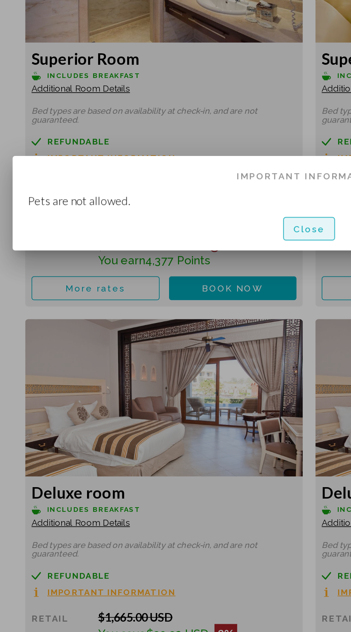
click at [174, 328] on span "Close" at bounding box center [175, 331] width 18 height 6
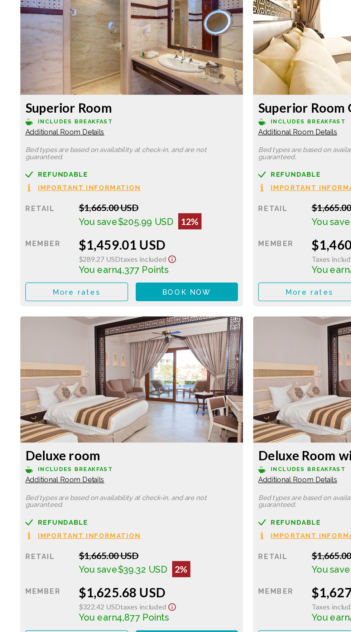
scroll to position [1158, 0]
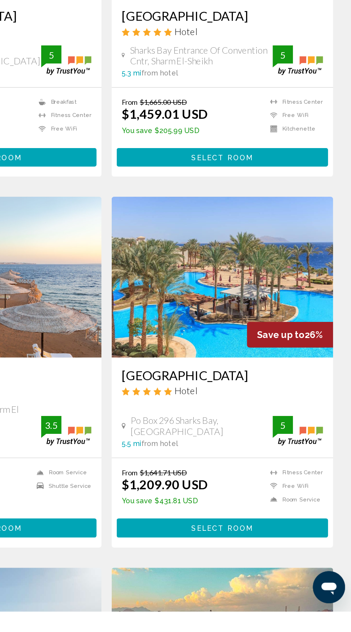
scroll to position [8, 0]
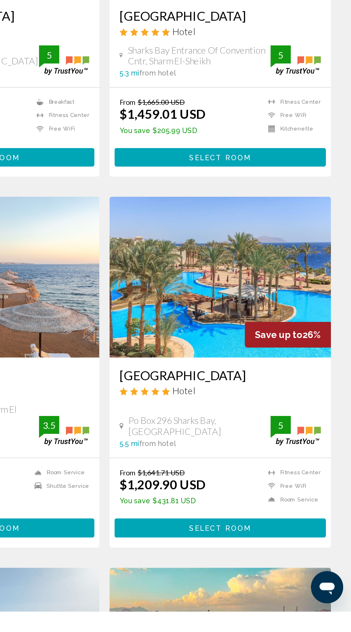
click at [250, 468] on h3 "[GEOGRAPHIC_DATA]" at bounding box center [257, 464] width 143 height 11
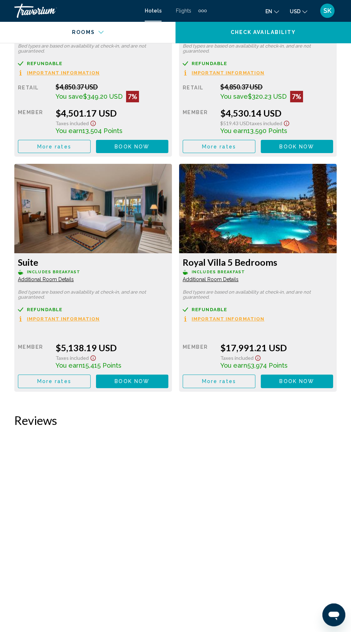
scroll to position [4123, 0]
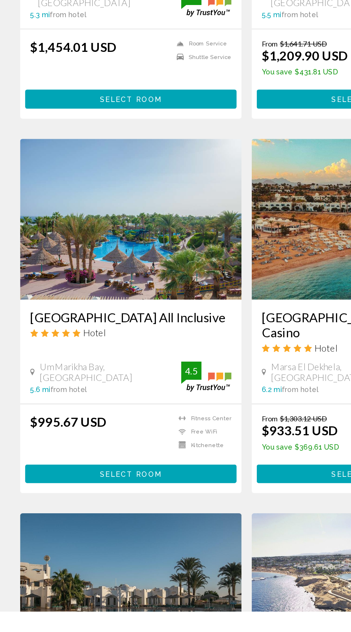
scroll to position [321, 0]
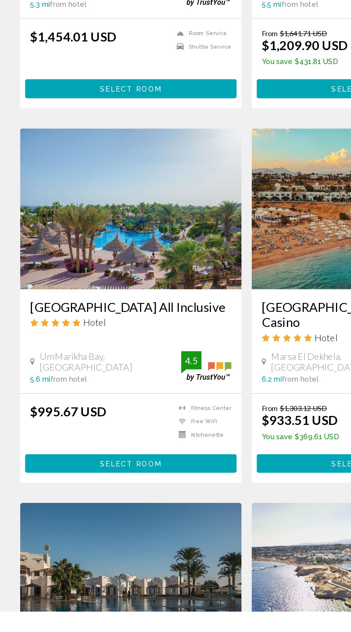
click at [44, 410] on h3 "[GEOGRAPHIC_DATA] All Inclusive" at bounding box center [92, 415] width 143 height 11
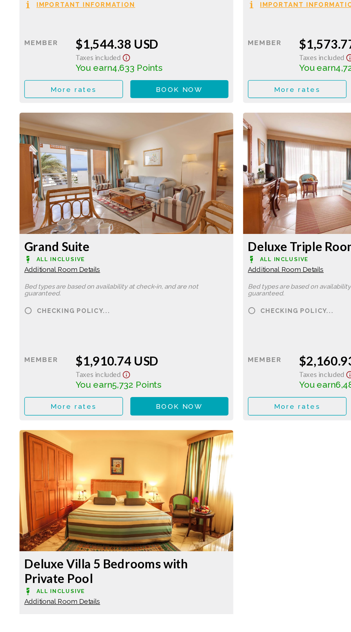
scroll to position [1952, 0]
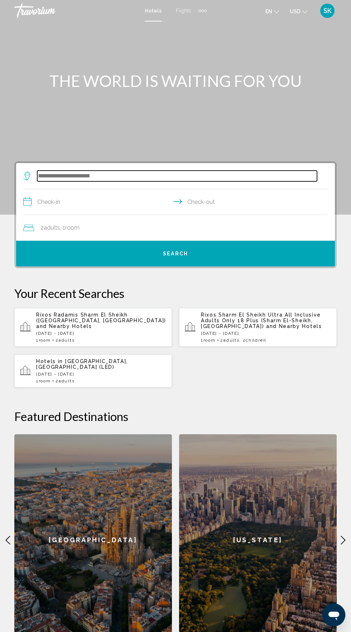
click at [101, 174] on input "Search widget" at bounding box center [176, 176] width 279 height 11
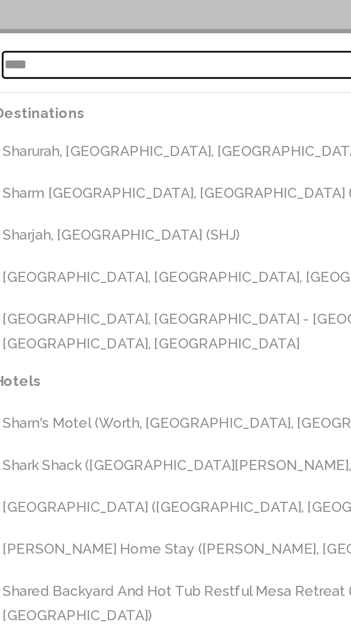
scroll to position [122, 0]
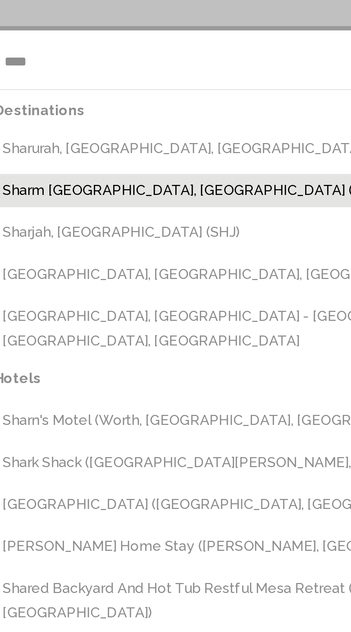
click at [101, 104] on button "Sharm [GEOGRAPHIC_DATA], [GEOGRAPHIC_DATA] (SSH)" at bounding box center [181, 107] width 294 height 14
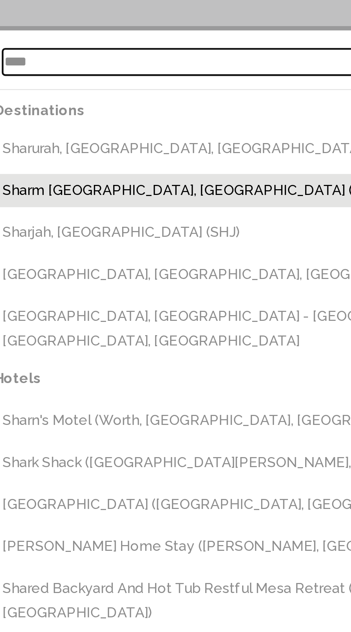
type input "**********"
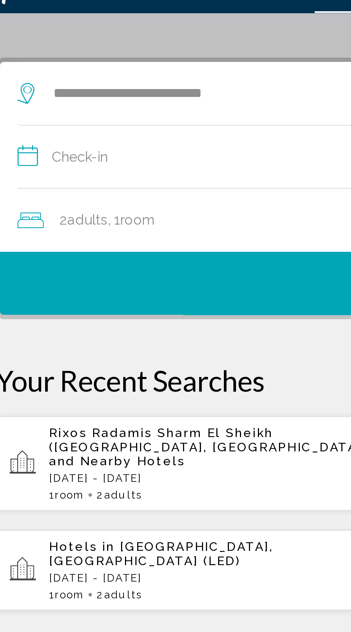
click at [55, 78] on input "**********" at bounding box center [176, 82] width 307 height 28
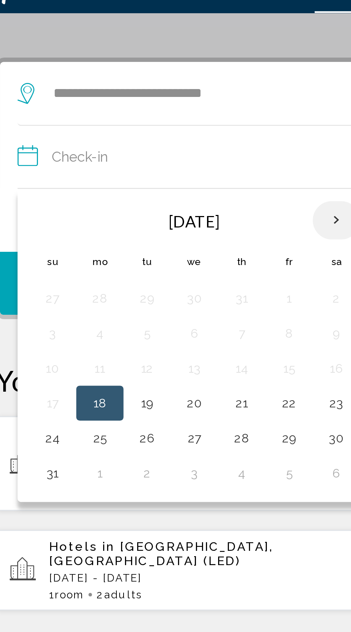
click at [152, 105] on th "Next month" at bounding box center [153, 106] width 19 height 16
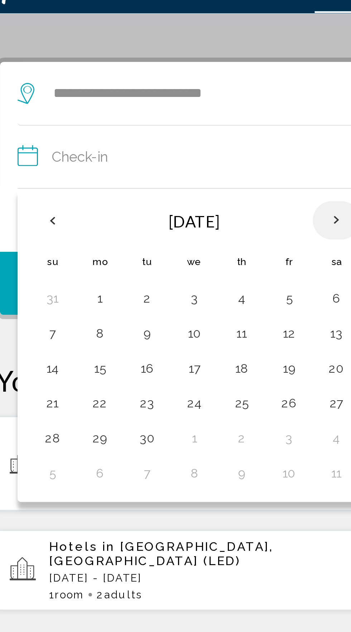
click at [151, 106] on th "Next month" at bounding box center [153, 106] width 19 height 16
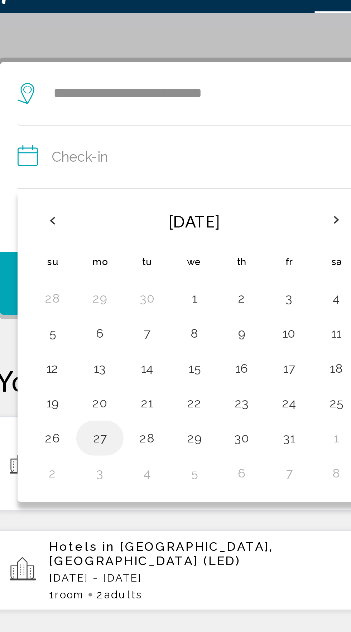
click at [53, 191] on button "27" at bounding box center [56, 195] width 11 height 10
click at [101, 80] on input "**********" at bounding box center [176, 82] width 307 height 28
click at [55, 190] on button "27" at bounding box center [56, 195] width 11 height 10
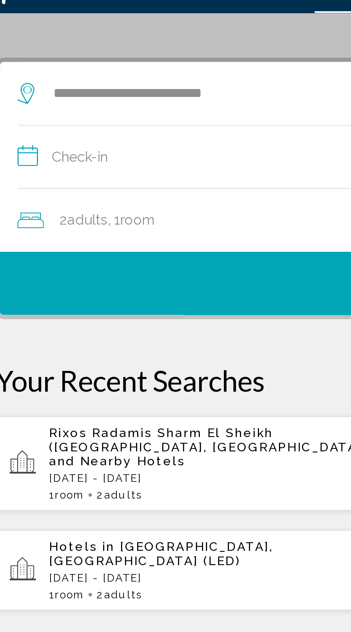
click at [66, 83] on input "**********" at bounding box center [176, 82] width 307 height 28
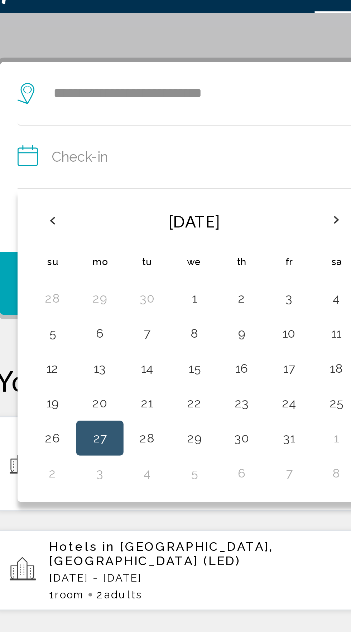
click at [56, 192] on button "27" at bounding box center [56, 195] width 11 height 10
click at [102, 76] on input "**********" at bounding box center [176, 82] width 307 height 28
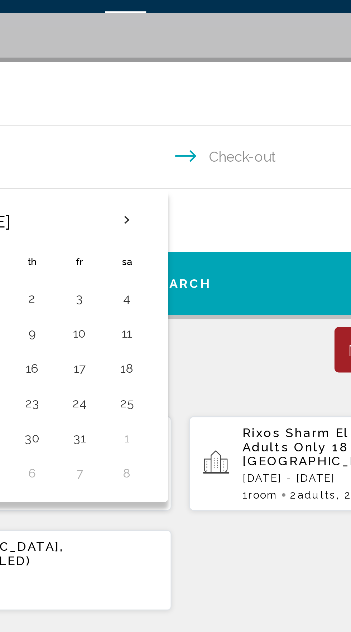
click at [208, 79] on input "**********" at bounding box center [176, 82] width 307 height 28
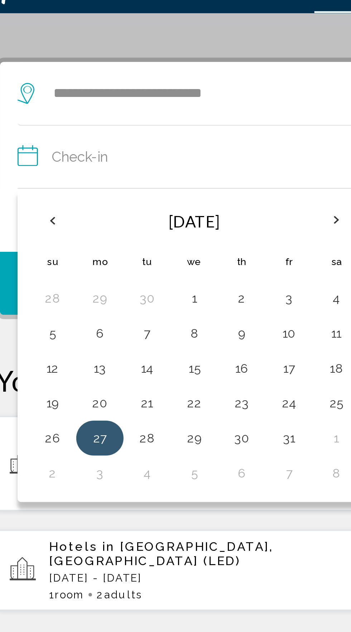
click at [56, 191] on button "27" at bounding box center [56, 195] width 11 height 10
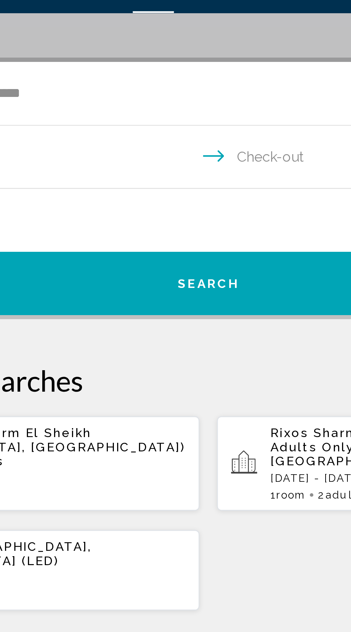
click at [210, 79] on input "**********" at bounding box center [176, 82] width 307 height 28
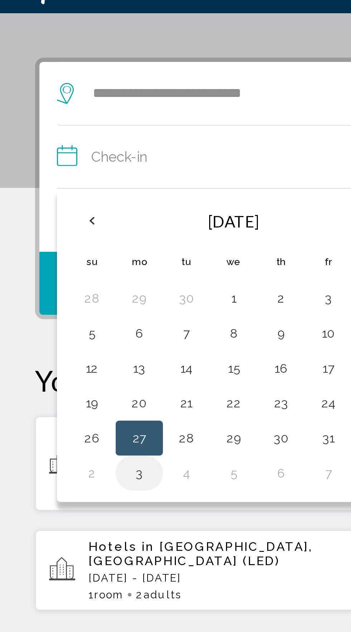
click at [58, 206] on button "3" at bounding box center [56, 210] width 11 height 10
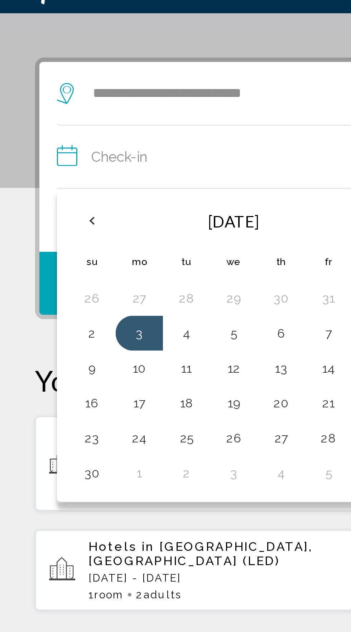
click at [106, 75] on input "**********" at bounding box center [176, 82] width 307 height 28
click at [37, 102] on th "Previous month" at bounding box center [37, 106] width 19 height 16
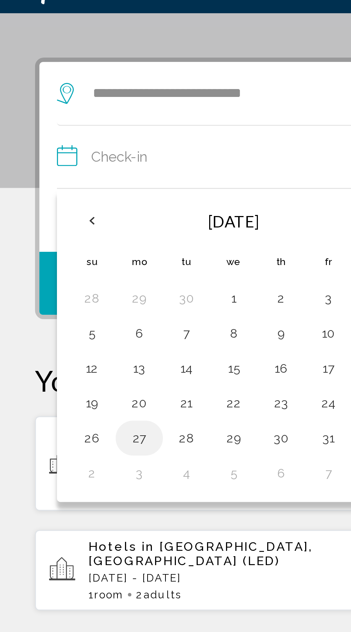
click at [56, 193] on button "27" at bounding box center [56, 195] width 11 height 10
type input "**********"
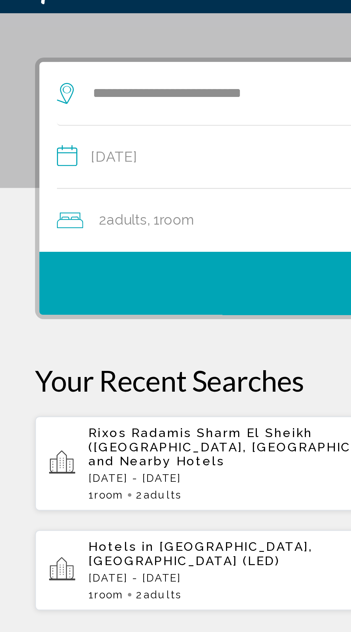
click at [62, 103] on span ", 1 Room rooms" at bounding box center [69, 106] width 19 height 10
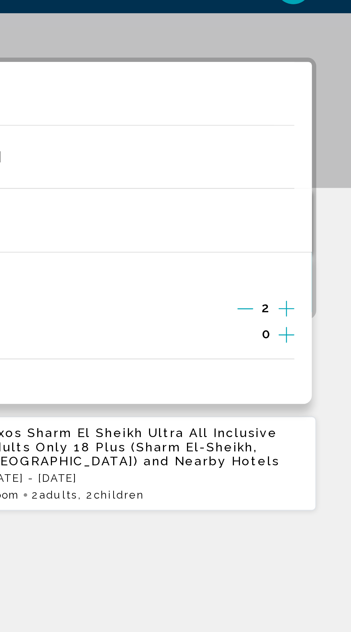
click at [323, 150] on icon "Increment children" at bounding box center [324, 153] width 6 height 9
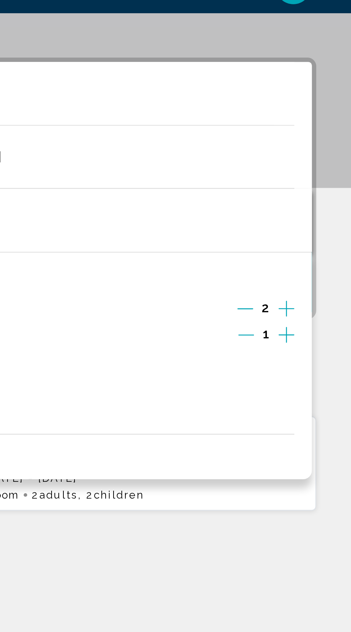
click at [324, 154] on icon "Increment children" at bounding box center [324, 153] width 6 height 9
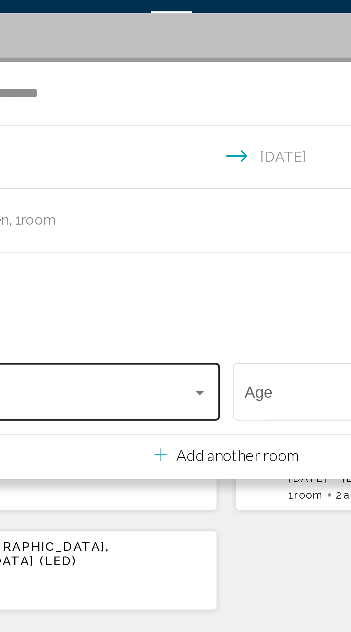
click at [163, 176] on div "Travelers: 2 adults, 2 children" at bounding box center [165, 177] width 4 height 2
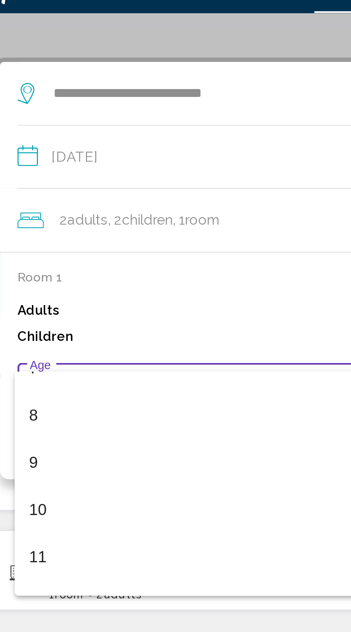
scroll to position [147, 0]
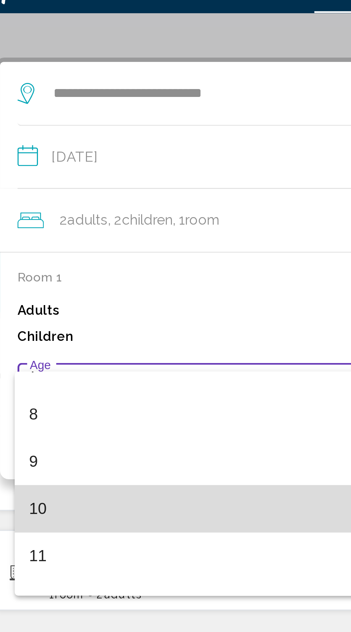
click at [54, 226] on span "10" at bounding box center [98, 224] width 140 height 19
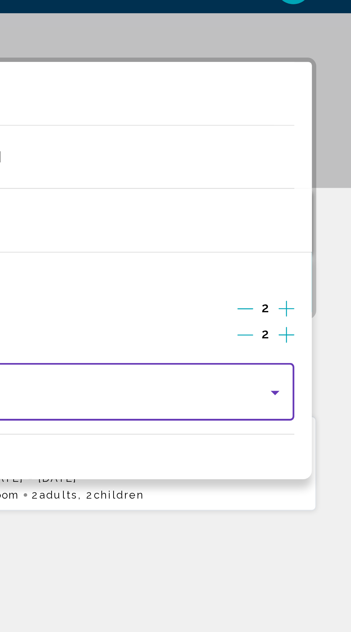
click at [319, 176] on div "Travelers: 2 adults, 2 children" at bounding box center [320, 177] width 4 height 2
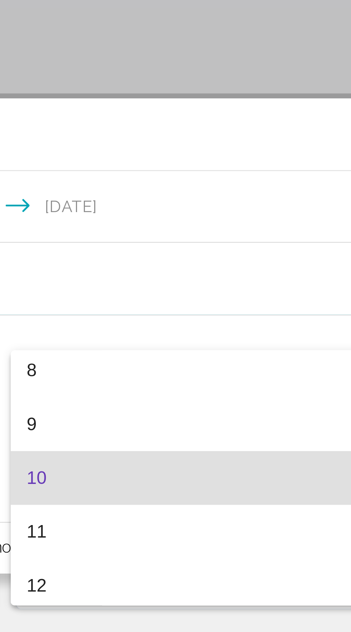
scroll to position [70, 0]
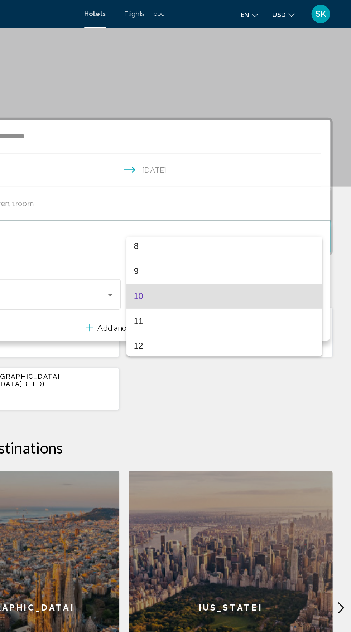
click at [246, 311] on div at bounding box center [175, 316] width 351 height 632
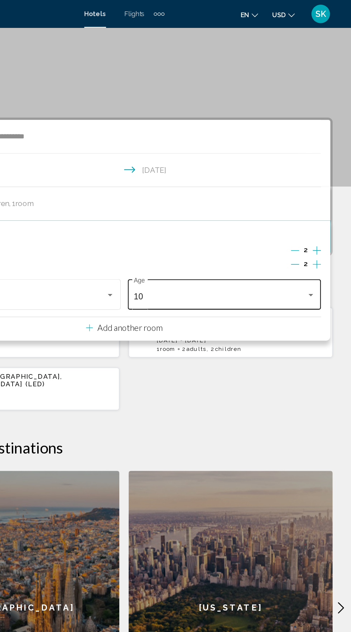
click at [319, 228] on div "Travelers: 2 adults, 2 children" at bounding box center [320, 228] width 4 height 2
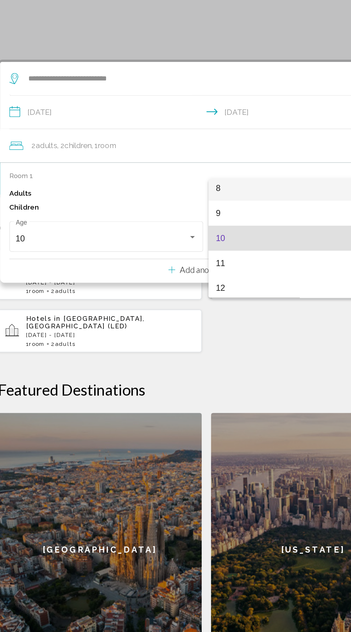
click at [206, 192] on span "8" at bounding box center [253, 190] width 140 height 19
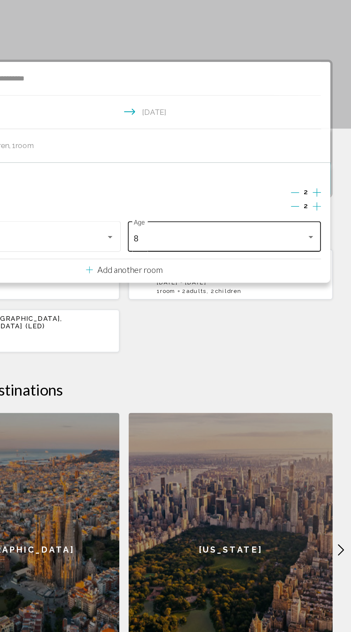
click at [320, 228] on div "Travelers: 2 adults, 2 children" at bounding box center [320, 228] width 4 height 2
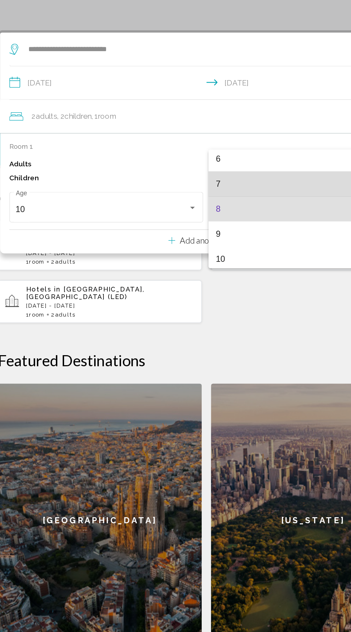
click at [192, 208] on span "7" at bounding box center [253, 209] width 140 height 19
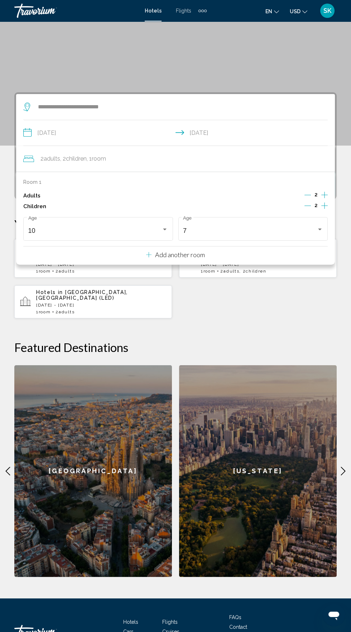
scroll to position [69, 0]
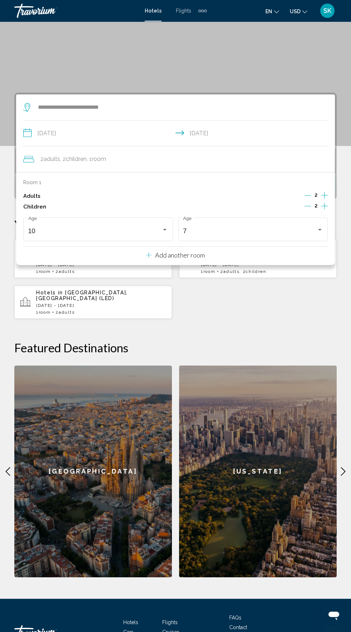
click at [220, 313] on div "Rixos Radamis Sharm El Sheikh (Sharm El-Sheikh, EG) and Nearby Hotels Mon, 27 O…" at bounding box center [175, 279] width 322 height 80
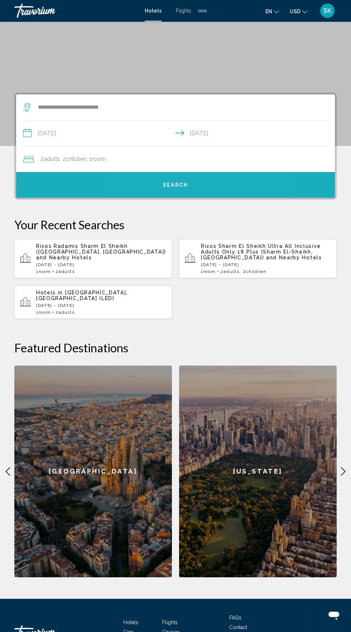
click at [197, 185] on button "Search" at bounding box center [175, 185] width 318 height 26
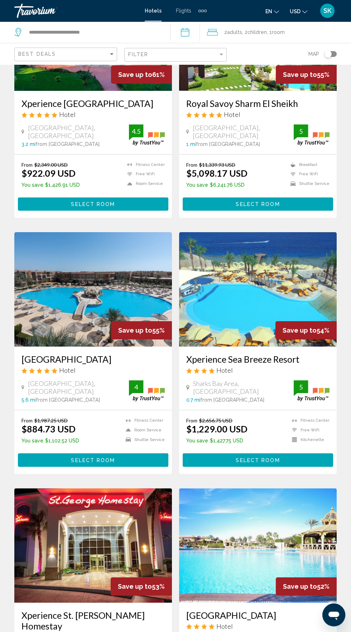
scroll to position [113, 0]
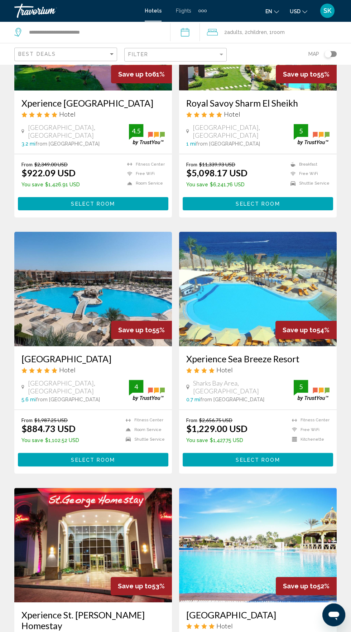
click at [192, 557] on img "Main content" at bounding box center [257, 545] width 157 height 114
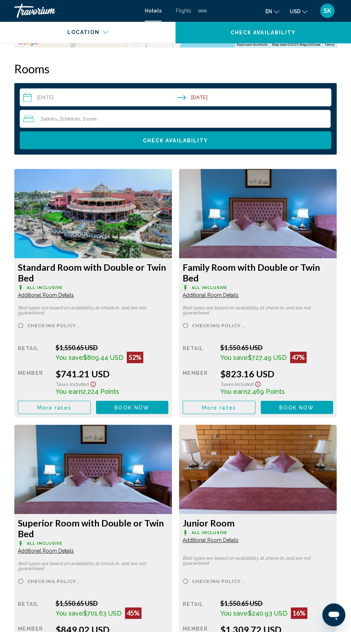
scroll to position [1109, 0]
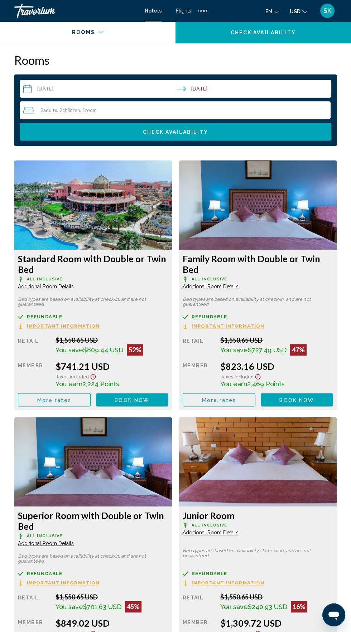
click at [63, 300] on p "Bed types are based on availability at check-in, and are not guaranteed." at bounding box center [93, 302] width 150 height 10
click at [76, 264] on h3 "Standard Room with Double or Twin Bed" at bounding box center [93, 263] width 150 height 21
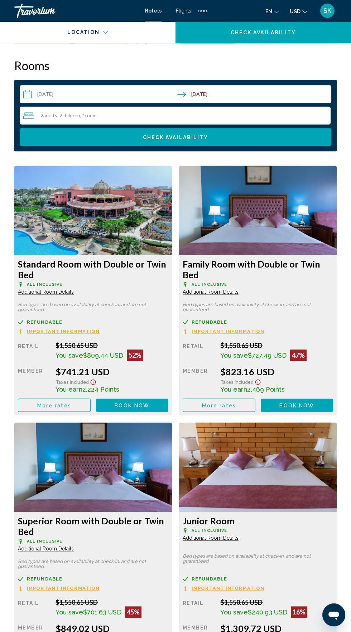
click at [127, 296] on div "Standard Room with Double or Twin Bed All Inclusive Additional Room Details Bed…" at bounding box center [92, 335] width 157 height 160
click at [46, 290] on span "Additional Room Details" at bounding box center [46, 292] width 56 height 6
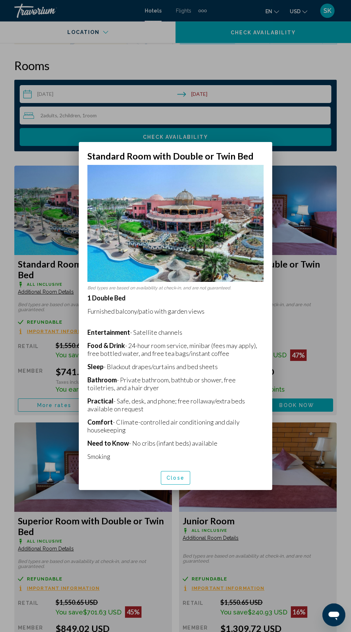
click at [40, 331] on div at bounding box center [175, 316] width 351 height 632
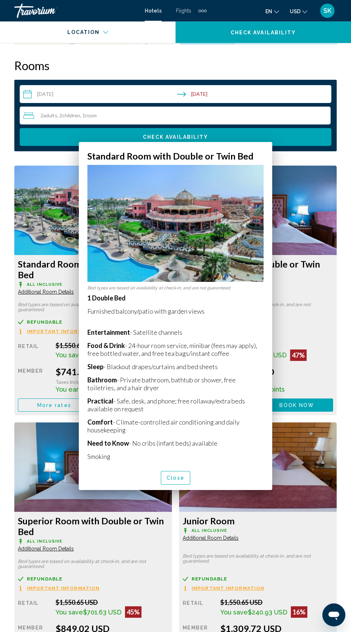
scroll to position [1104, 0]
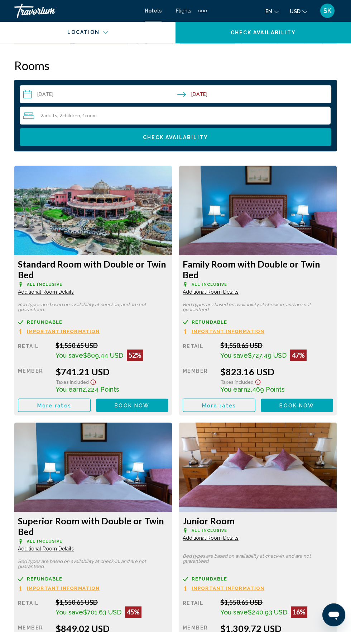
click at [124, 260] on h3 "Standard Room with Double or Twin Bed" at bounding box center [93, 269] width 150 height 21
click at [112, 224] on img "Main content" at bounding box center [92, 210] width 157 height 89
click at [168, 269] on h3 "Family Room with Double or Twin Bed" at bounding box center [93, 269] width 150 height 21
click at [74, 292] on span "Additional Room Details" at bounding box center [46, 292] width 56 height 6
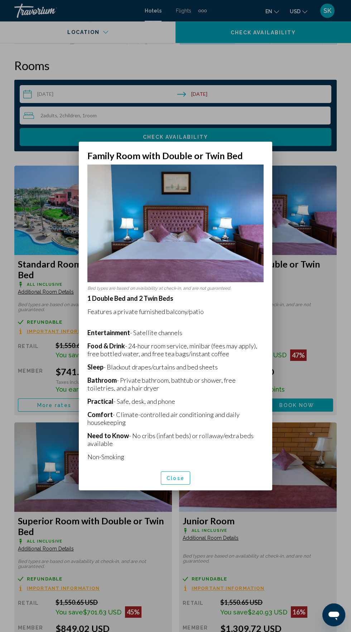
scroll to position [0, 0]
click at [306, 303] on div at bounding box center [175, 316] width 351 height 632
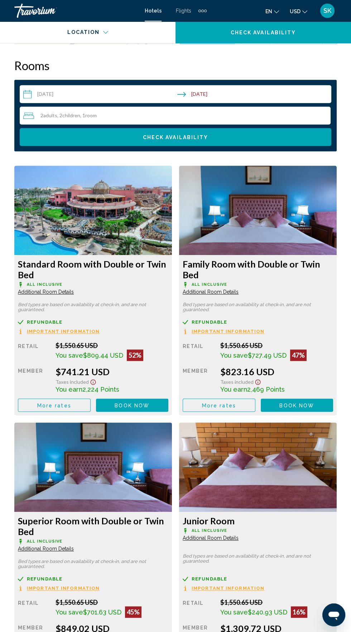
click at [168, 264] on h3 "Family Room with Double or Twin Bed" at bounding box center [93, 269] width 150 height 21
click at [168, 259] on h3 "Family Room with Double or Twin Bed" at bounding box center [93, 269] width 150 height 21
click at [168, 375] on div "$823.16 USD" at bounding box center [111, 371] width 113 height 11
click at [172, 302] on div "Family Room with Double or Twin Bed All Inclusive Additional Room Details Bed t…" at bounding box center [92, 335] width 157 height 160
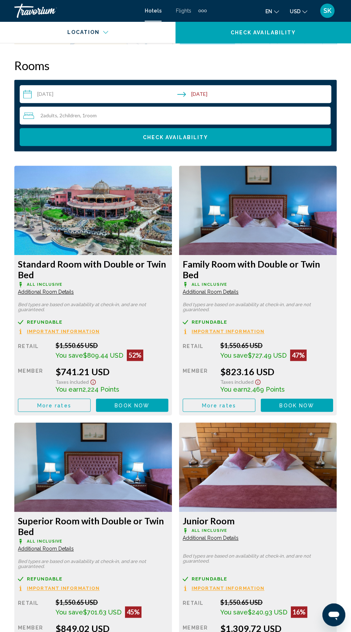
click at [168, 321] on div "Refundable" at bounding box center [93, 321] width 150 height 5
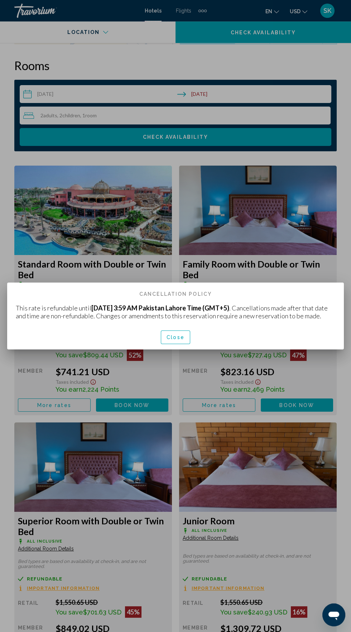
click at [312, 246] on div at bounding box center [175, 316] width 351 height 632
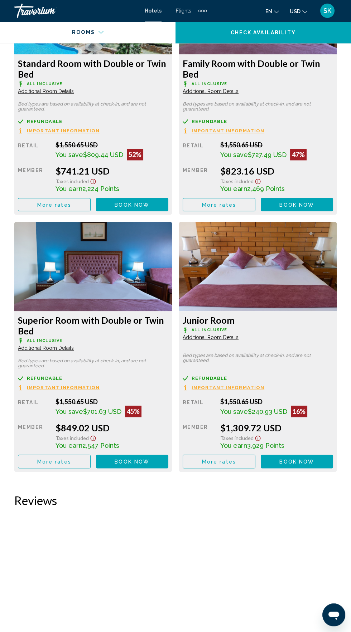
scroll to position [1307, 0]
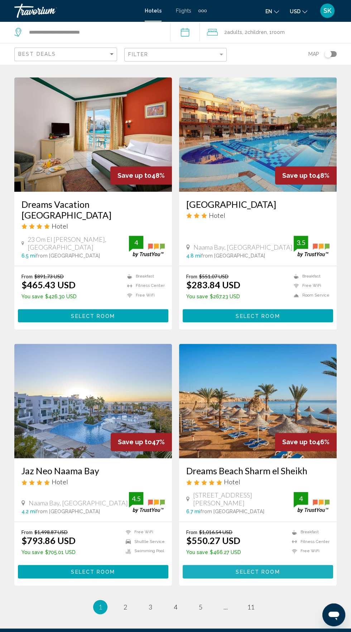
scroll to position [1065, 0]
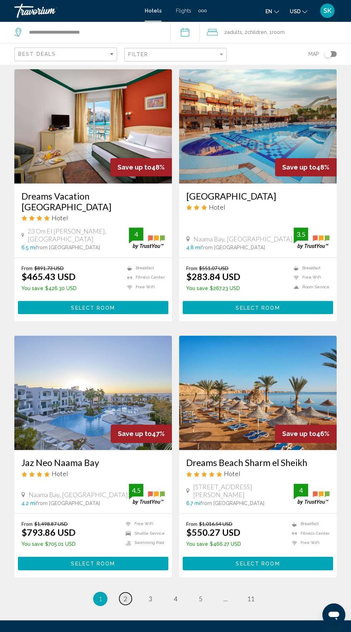
click at [126, 595] on span "2" at bounding box center [125, 599] width 4 height 8
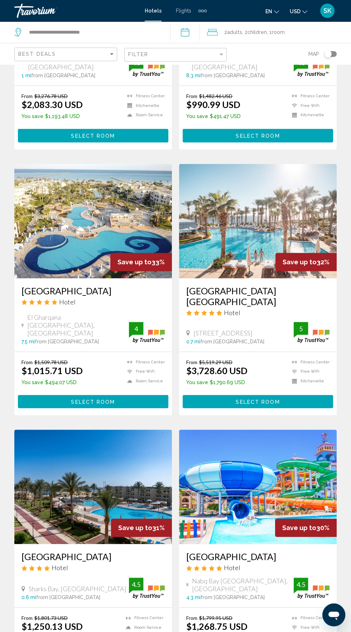
scroll to position [712, 0]
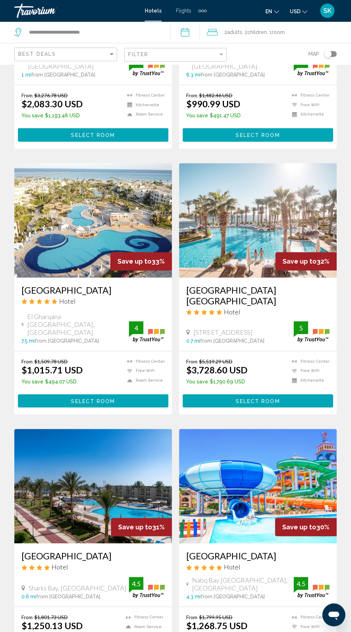
click at [44, 289] on h3 "[GEOGRAPHIC_DATA]" at bounding box center [92, 290] width 143 height 11
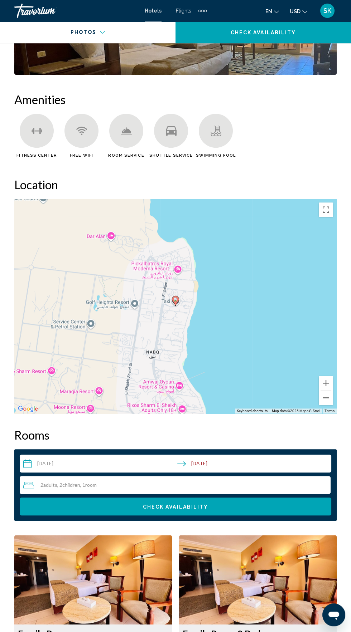
scroll to position [732, 0]
